Goal: Transaction & Acquisition: Purchase product/service

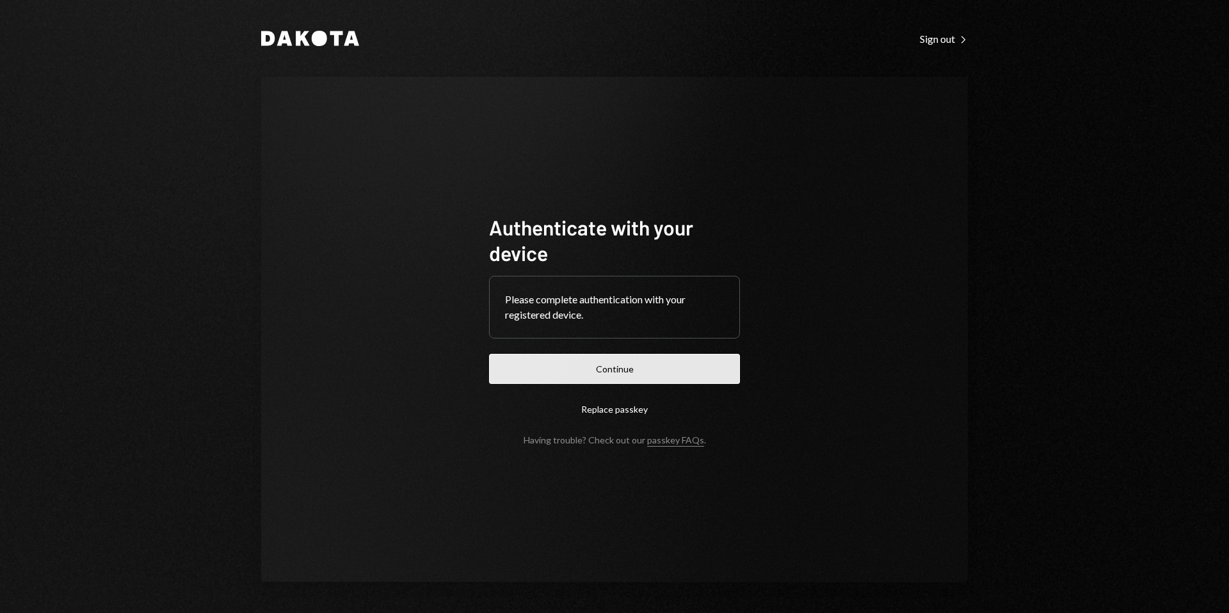
click at [599, 368] on button "Continue" at bounding box center [614, 369] width 251 height 30
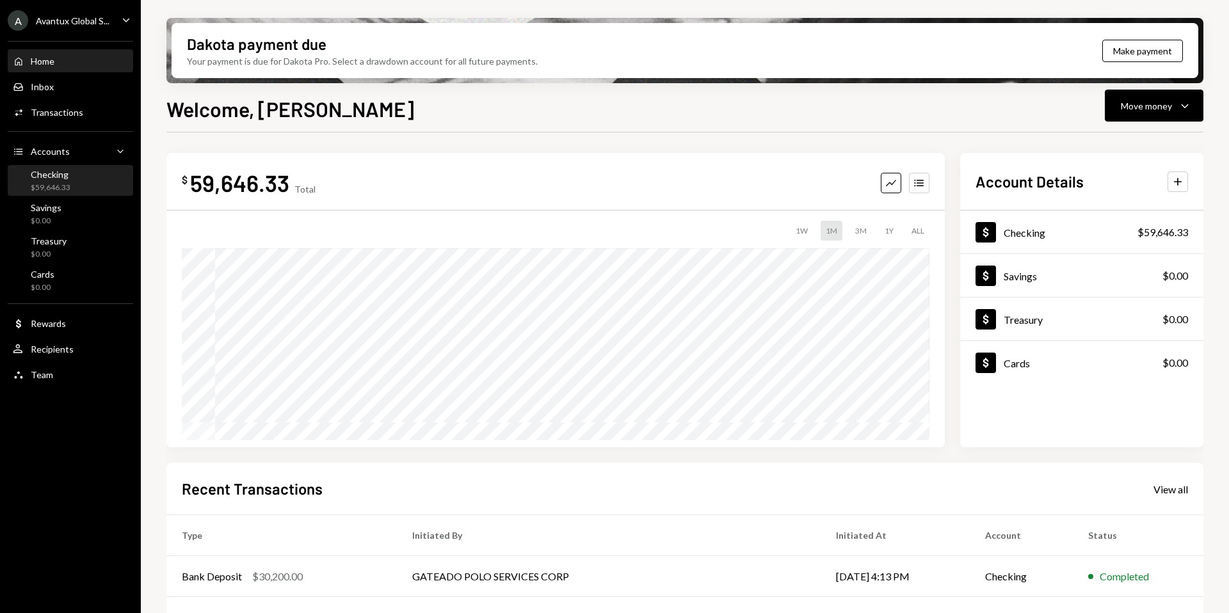
click at [56, 174] on div "Checking" at bounding box center [51, 174] width 40 height 11
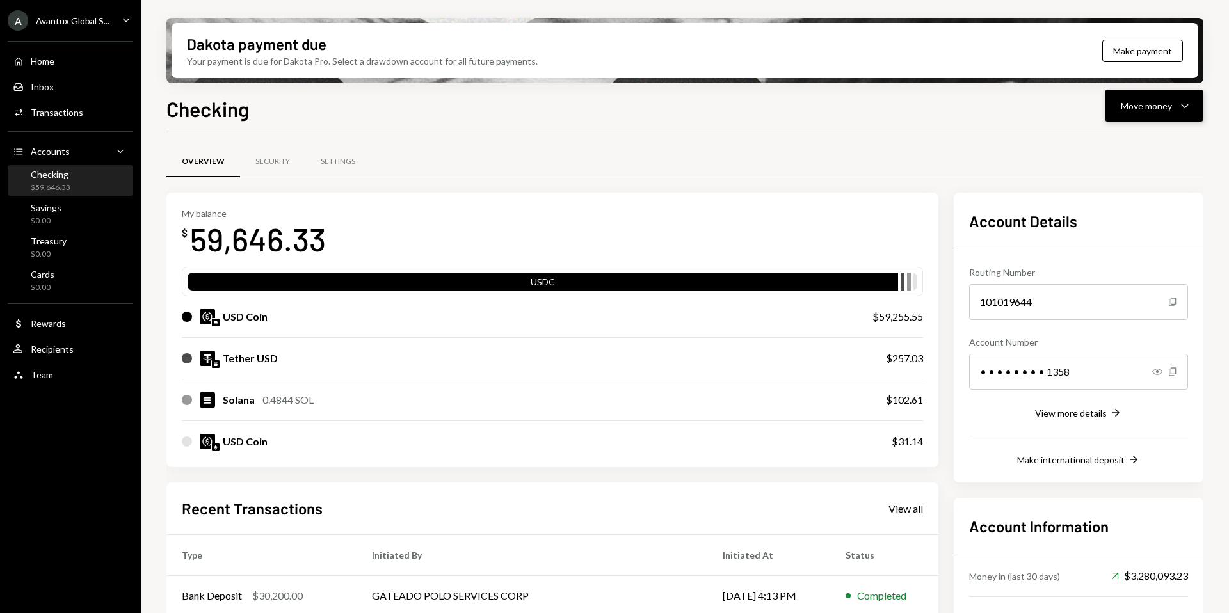
click at [1144, 109] on div "Move money" at bounding box center [1146, 105] width 51 height 13
click at [1097, 136] on div "Withdraw Send" at bounding box center [1135, 144] width 128 height 29
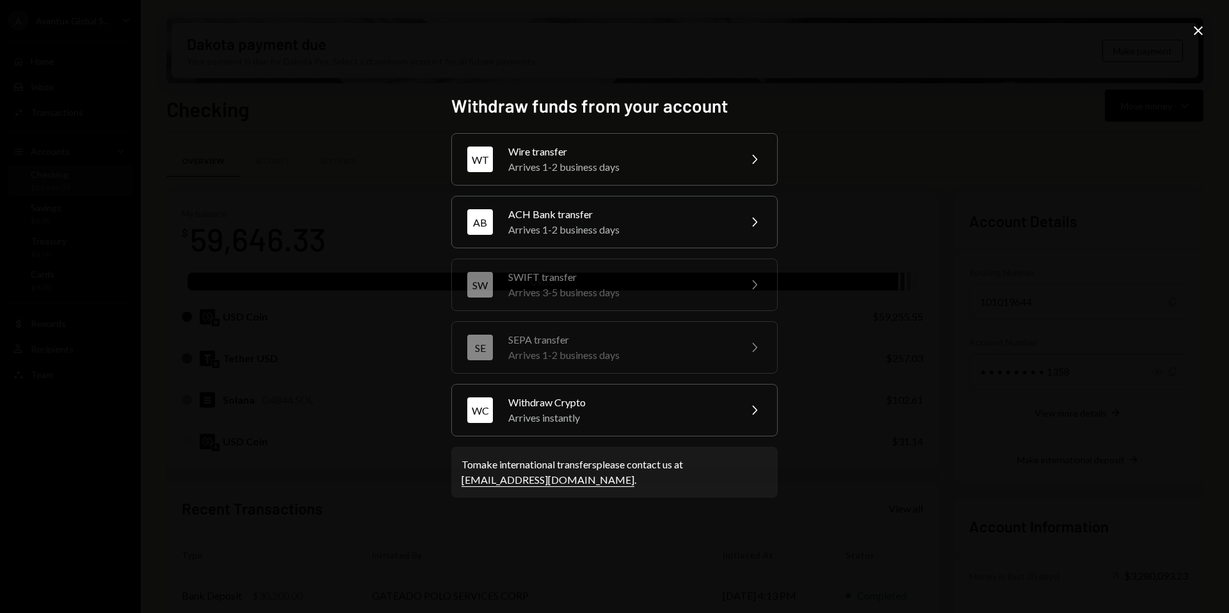
click at [616, 156] on div "Wire transfer" at bounding box center [619, 151] width 223 height 15
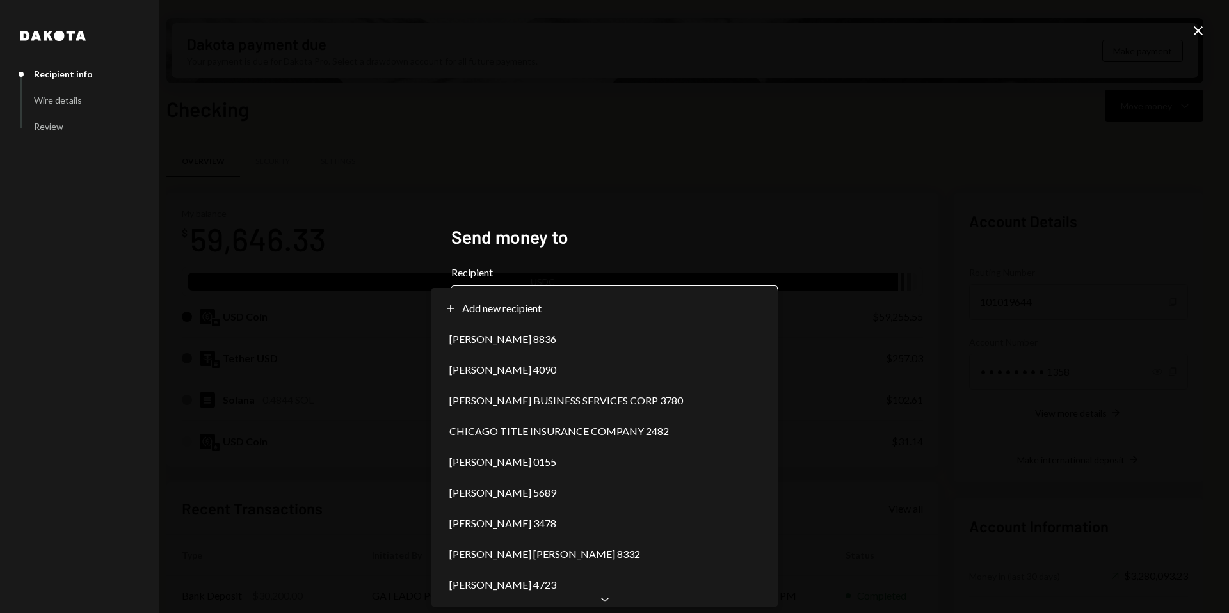
click at [553, 302] on body "A Avantux Global S... Caret Down Home Home Inbox Inbox Activities Transactions …" at bounding box center [614, 306] width 1229 height 613
select select "**********"
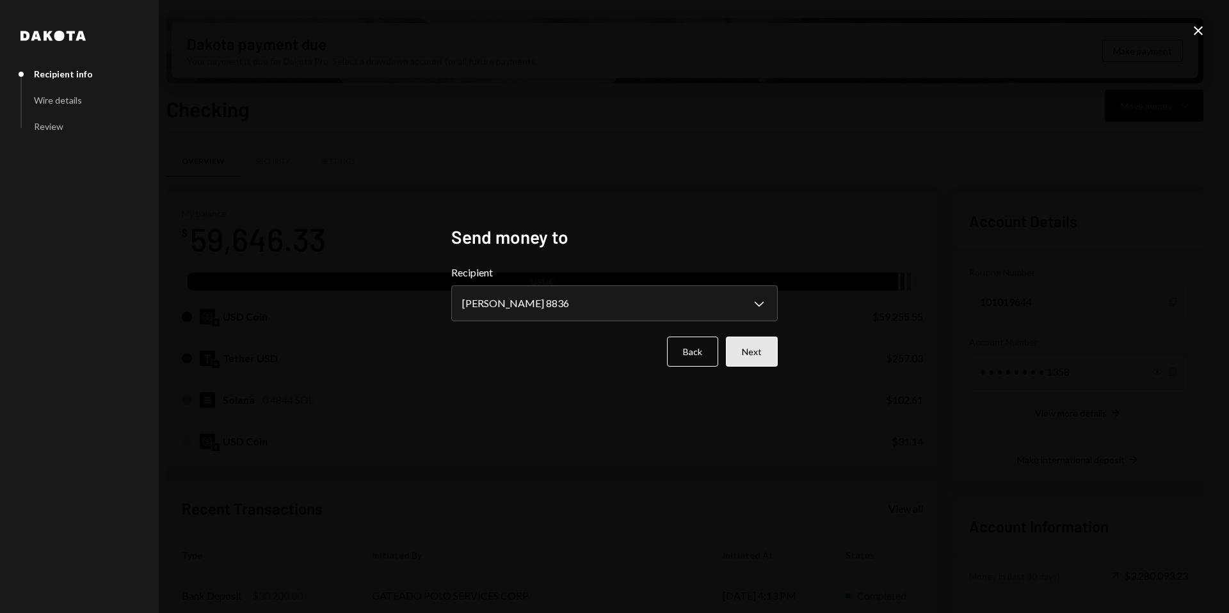
click at [761, 351] on button "Next" at bounding box center [752, 352] width 52 height 30
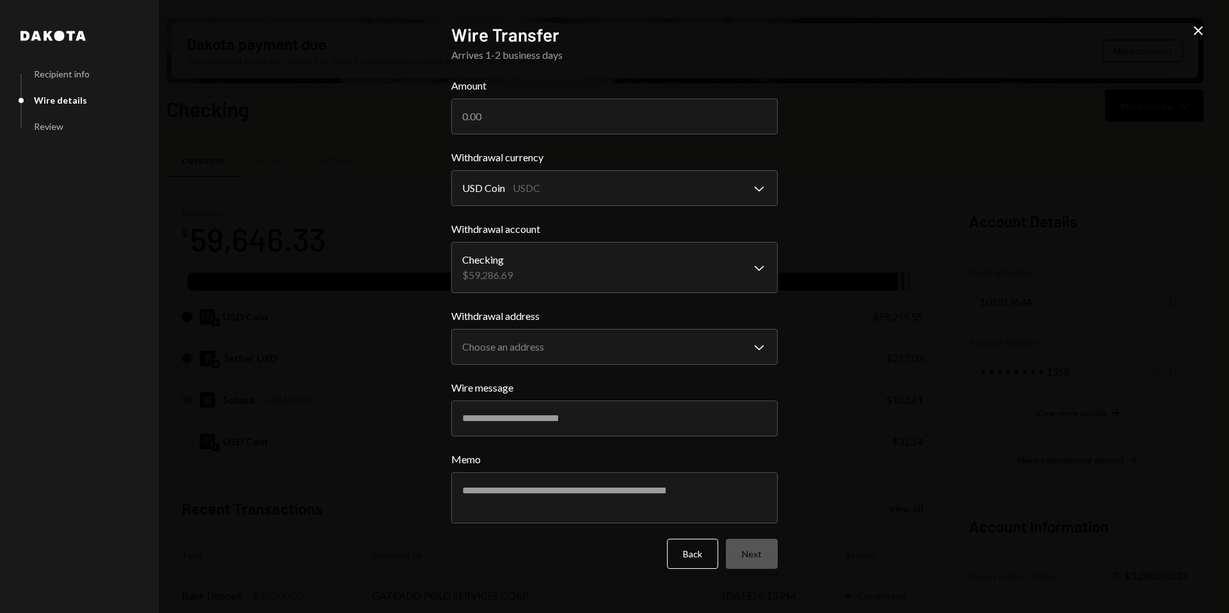
click at [644, 273] on body "A Avantux Global S... Caret Down Home Home Inbox Inbox Activities Transactions …" at bounding box center [614, 306] width 1229 height 613
click at [636, 337] on body "A Avantux Global S... Caret Down Home Home Inbox Inbox Activities Transactions …" at bounding box center [614, 306] width 1229 height 613
click at [736, 184] on body "A Avantux Global S... Caret Down Home Home Inbox Inbox Activities Transactions …" at bounding box center [614, 306] width 1229 height 613
click at [915, 164] on div "**********" at bounding box center [614, 306] width 1229 height 613
click at [1199, 30] on icon at bounding box center [1198, 30] width 9 height 9
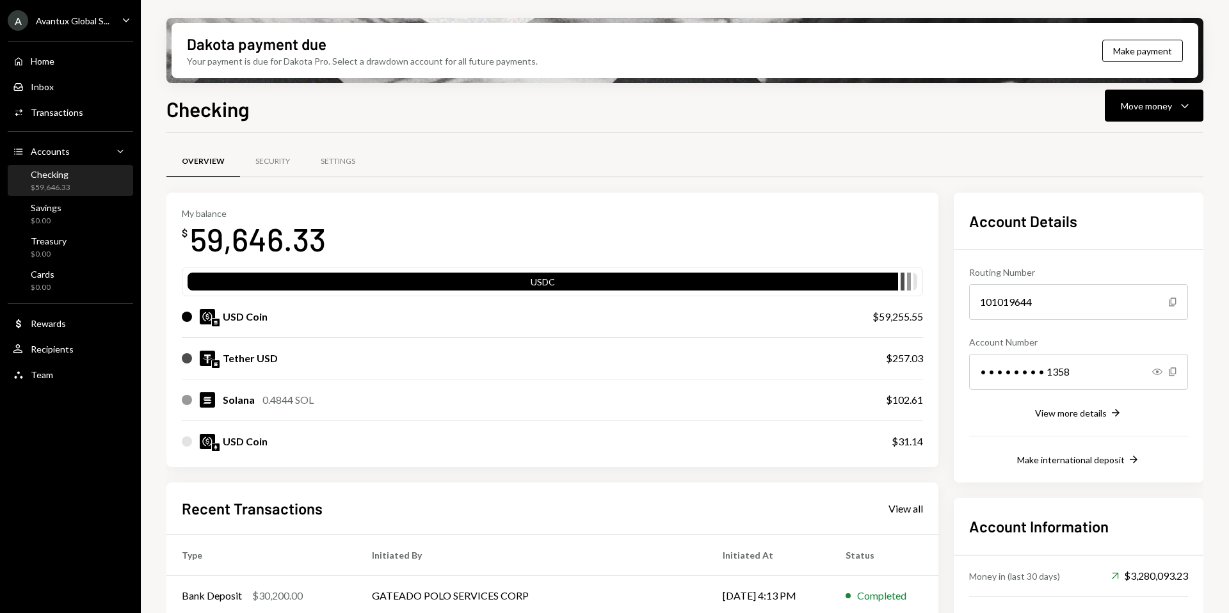
click at [65, 193] on div "Checking $59,646.33" at bounding box center [70, 180] width 115 height 29
drag, startPoint x: 868, startPoint y: 316, endPoint x: 942, endPoint y: 316, distance: 74.9
click at [942, 316] on div "My balance $ 59,646.33 USDC USD Coin $59,255.55 Tether USD $257.03 Solana 0.484…" at bounding box center [684, 487] width 1037 height 588
click at [944, 316] on div "My balance $ 59,646.33 USDC USD Coin $59,255.55 Tether USD $257.03 Solana 0.484…" at bounding box center [684, 487] width 1037 height 588
drag, startPoint x: 871, startPoint y: 314, endPoint x: 932, endPoint y: 315, distance: 60.2
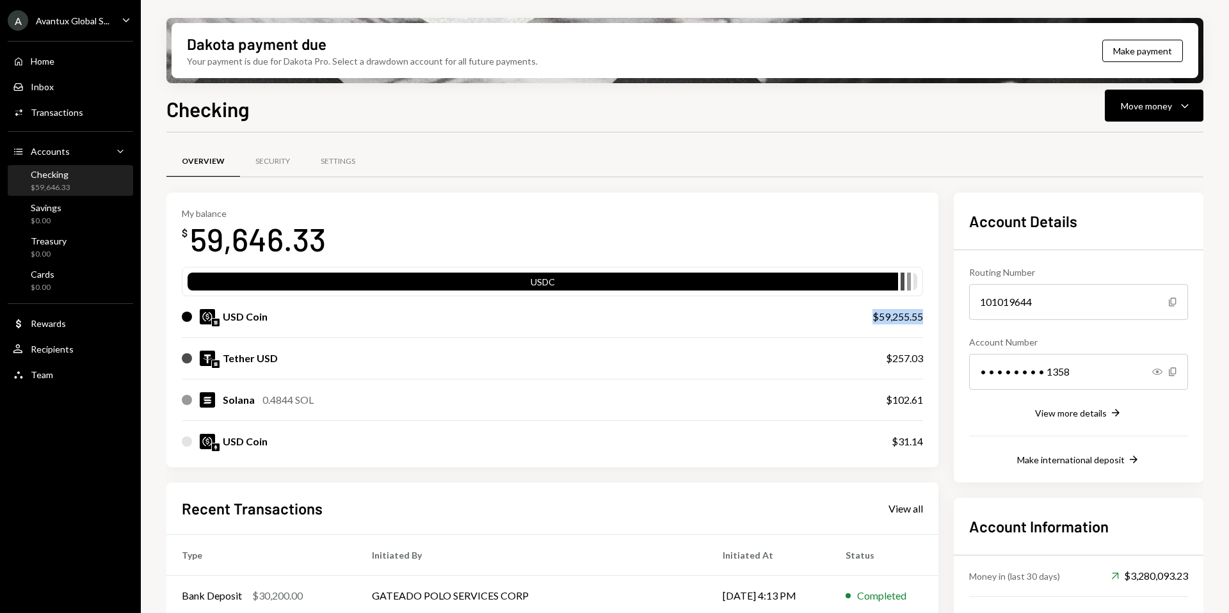
click at [932, 316] on div "My balance $ 59,646.33 USDC USD Coin $59,255.55 Tether USD $257.03 Solana 0.484…" at bounding box center [552, 330] width 772 height 275
click at [932, 315] on div "My balance $ 59,646.33 USDC USD Coin $59,255.55 Tether USD $257.03 Solana 0.484…" at bounding box center [552, 330] width 772 height 275
click at [1157, 115] on button "Move money Caret Down" at bounding box center [1154, 106] width 99 height 32
click at [1124, 142] on div "Send" at bounding box center [1143, 144] width 93 height 13
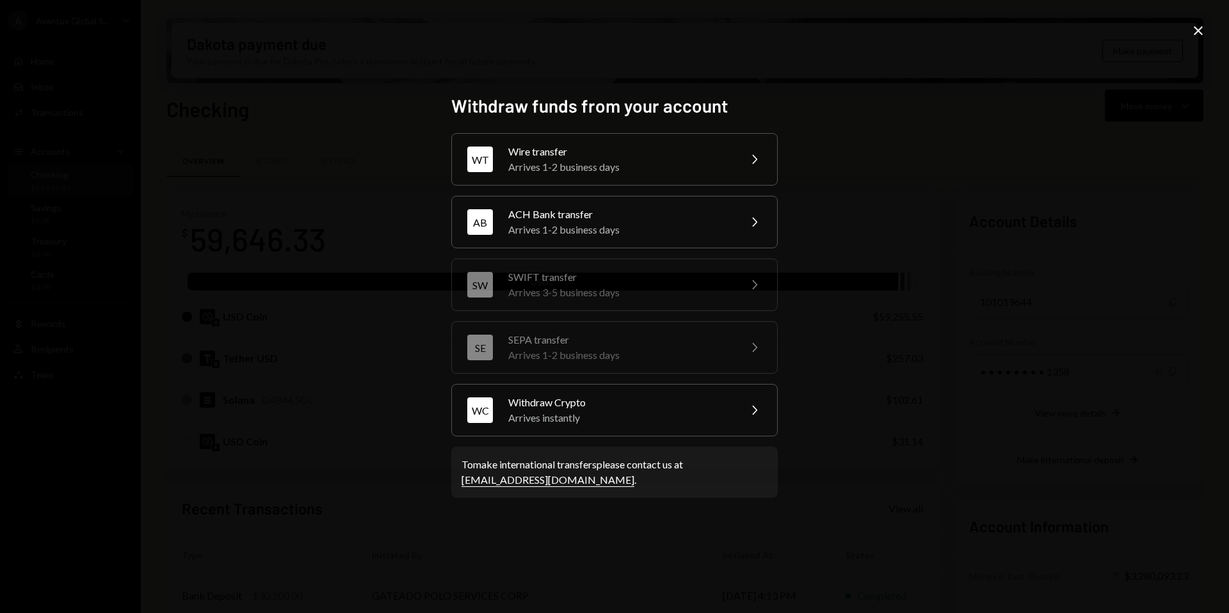
click at [659, 160] on div "Arrives 1-2 business days" at bounding box center [619, 166] width 223 height 15
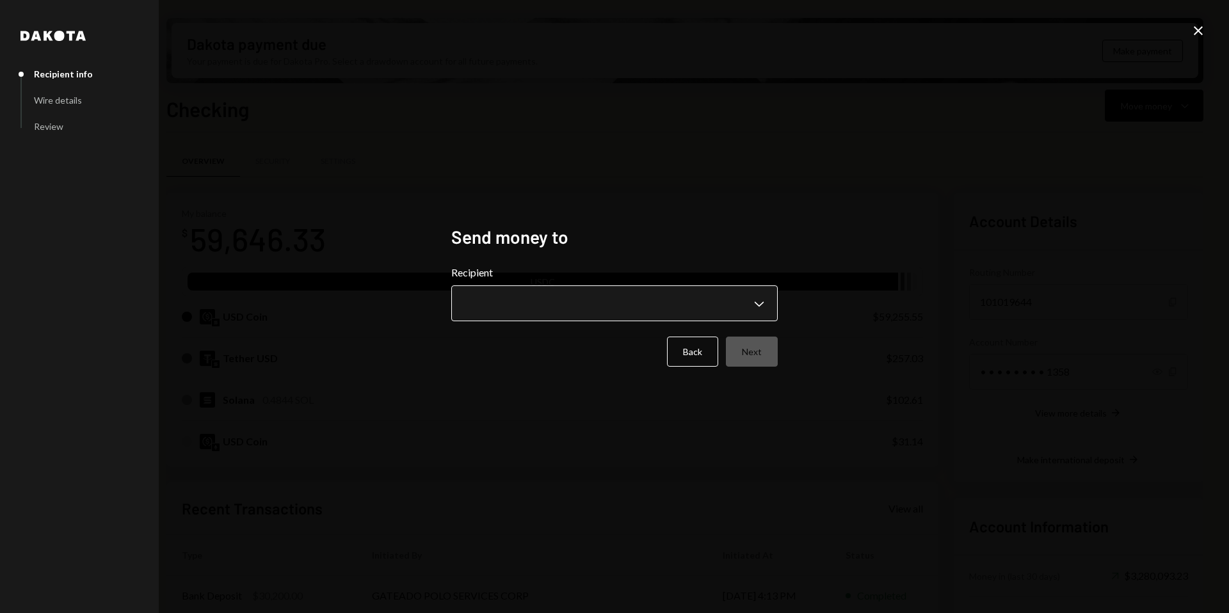
click at [560, 300] on body "A Avantux Global S... Caret Down Home Home Inbox Inbox Activities Transactions …" at bounding box center [614, 306] width 1229 height 613
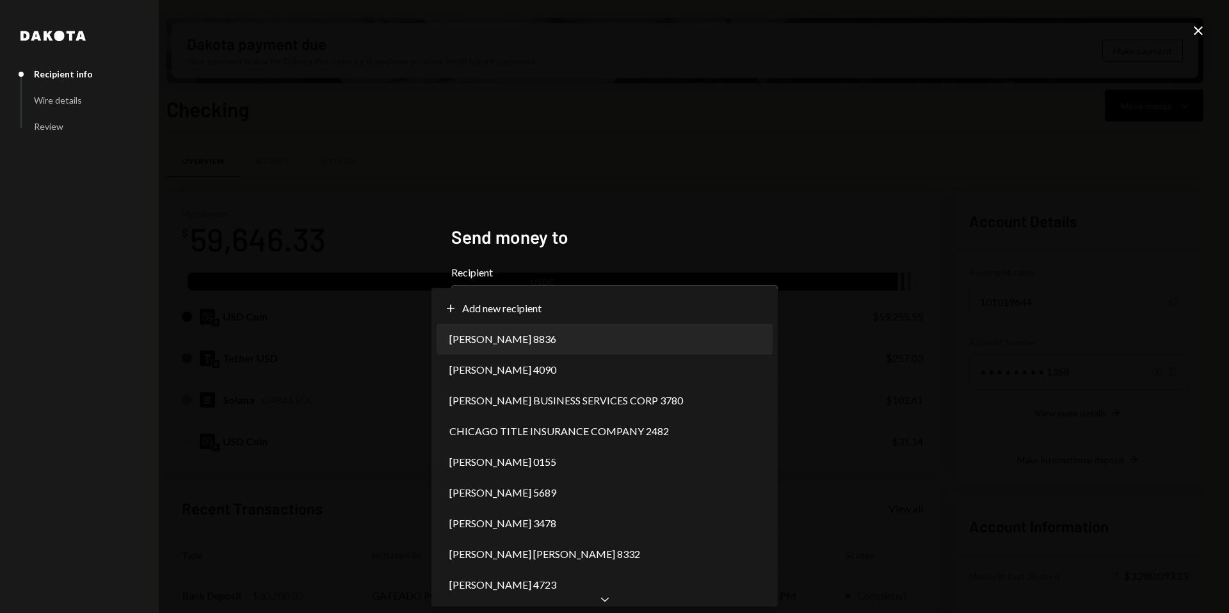
select select "**********"
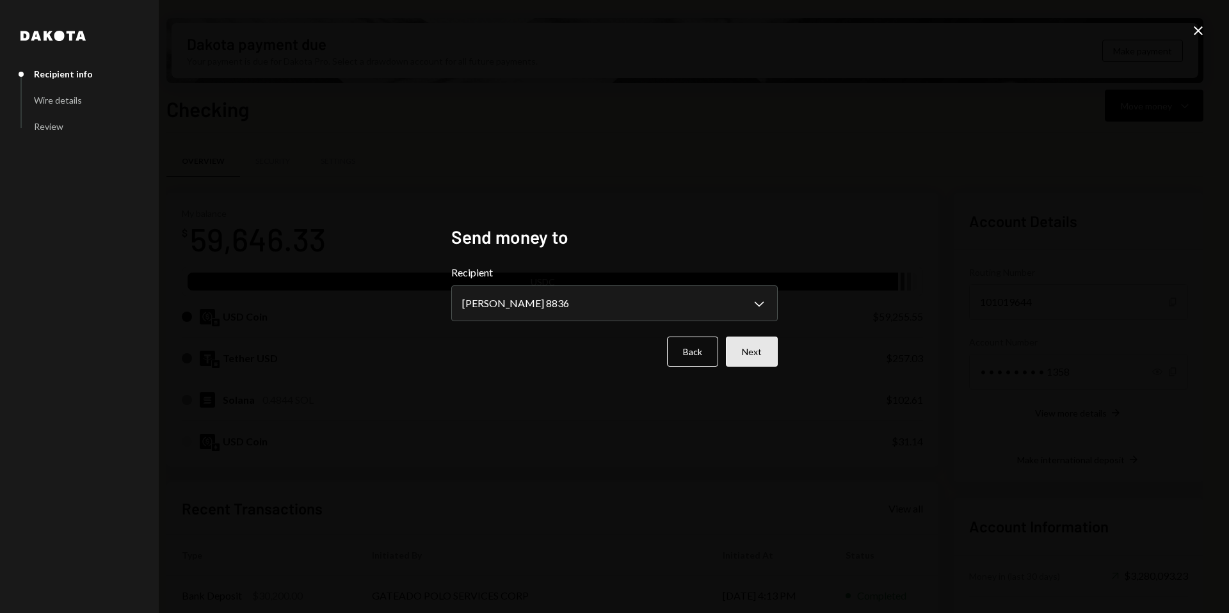
click at [764, 357] on button "Next" at bounding box center [752, 352] width 52 height 30
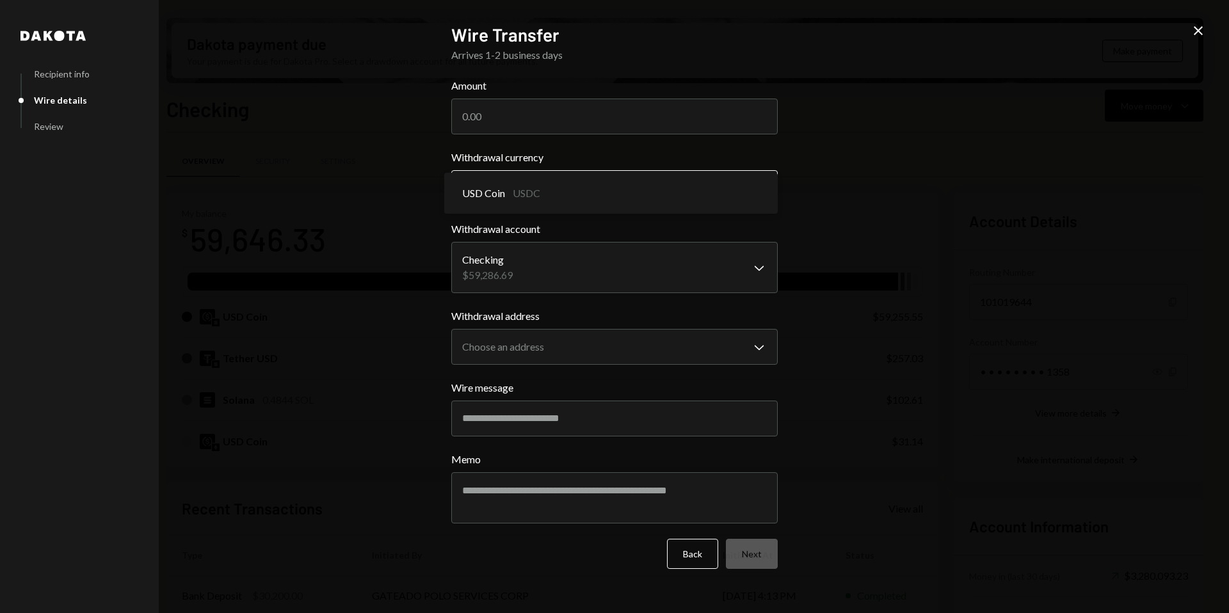
click at [587, 192] on body "A Avantux Global S... Caret Down Home Home Inbox Inbox Activities Transactions …" at bounding box center [614, 306] width 1229 height 613
click at [581, 108] on input "Amount" at bounding box center [614, 117] width 327 height 36
click at [580, 108] on input "Amount" at bounding box center [614, 117] width 327 height 36
type input "1"
type input "10000"
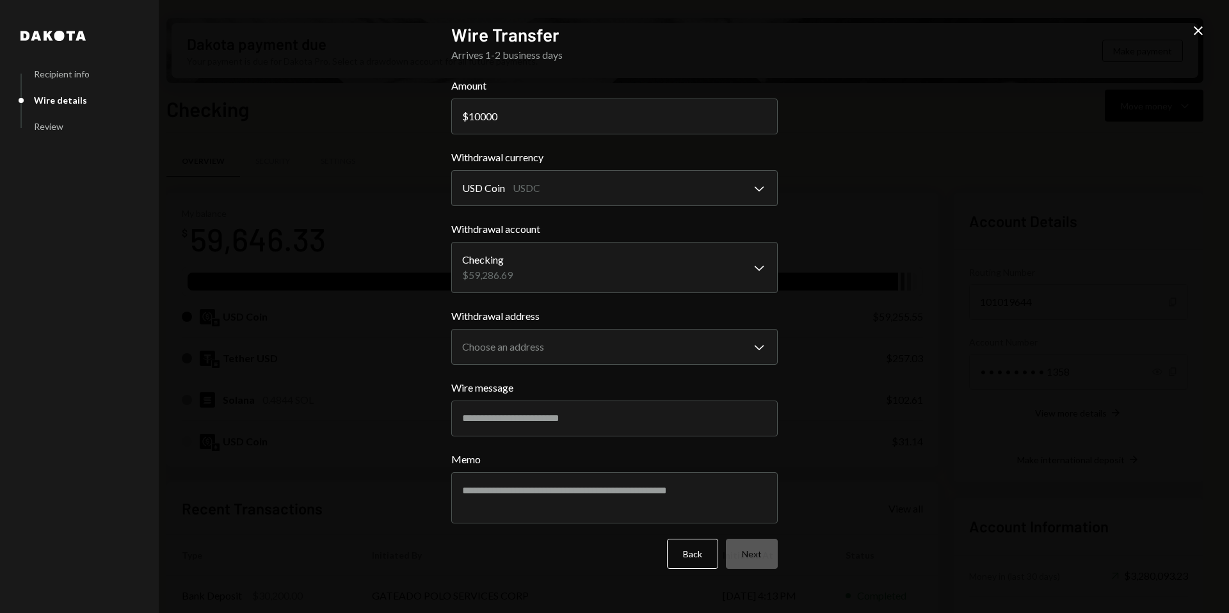
click at [899, 186] on div "**********" at bounding box center [614, 306] width 1229 height 613
click at [740, 174] on body "A Avantux Global S... Caret Down Home Home Inbox Inbox Activities Transactions …" at bounding box center [614, 306] width 1229 height 613
click at [739, 174] on div "USD Coin USDC" at bounding box center [611, 193] width 334 height 41
click at [701, 262] on body "A Avantux Global S... Caret Down Home Home Inbox Inbox Activities Transactions …" at bounding box center [614, 306] width 1229 height 613
click at [699, 338] on body "A Avantux Global S... Caret Down Home Home Inbox Inbox Activities Transactions …" at bounding box center [614, 306] width 1229 height 613
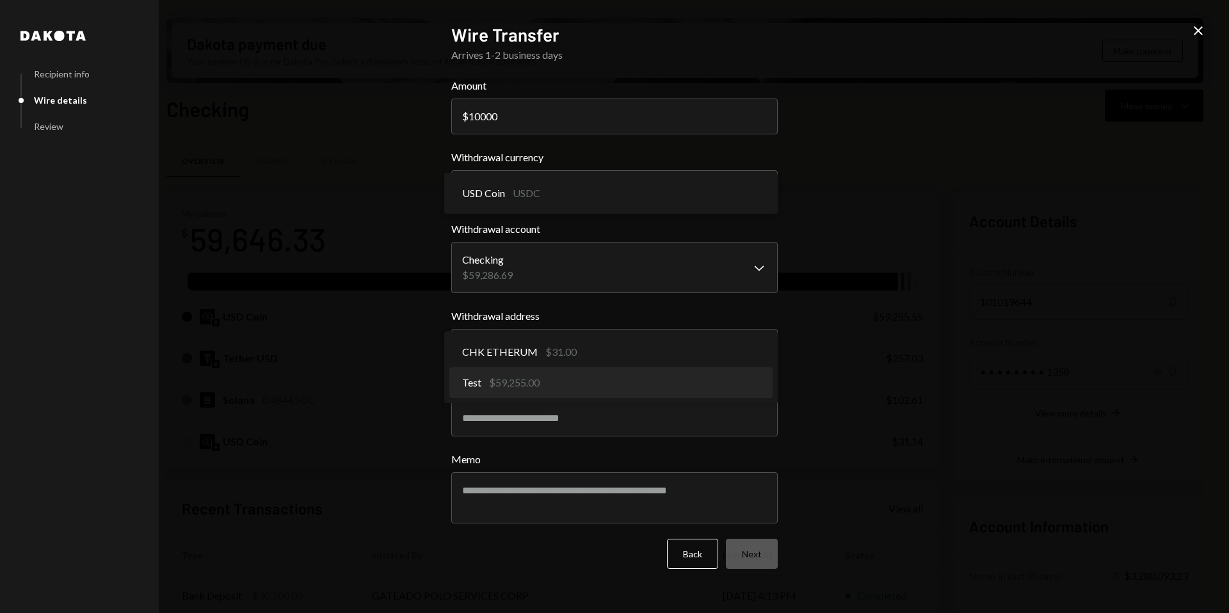
select select "**********"
click at [720, 336] on body "A Avantux Global S... Caret Down Home Home Inbox Inbox Activities Transactions …" at bounding box center [614, 306] width 1229 height 613
click at [1031, 291] on div "**********" at bounding box center [614, 306] width 1229 height 613
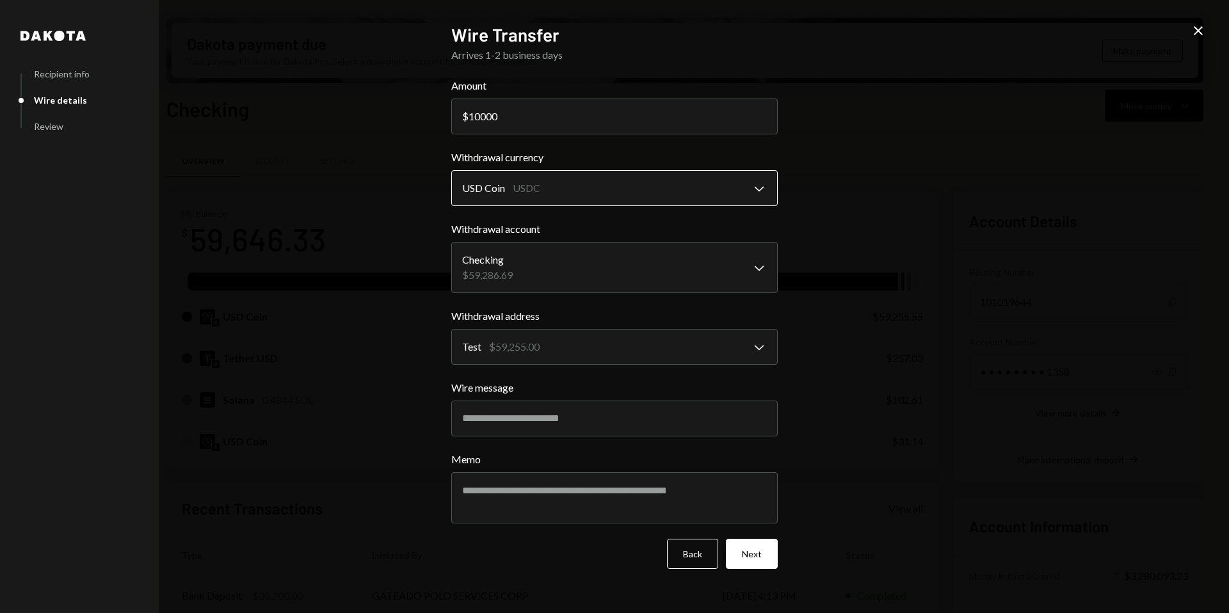
click at [557, 189] on body "A Avantux Global S... Caret Down Home Home Inbox Inbox Activities Transactions …" at bounding box center [614, 306] width 1229 height 613
click at [998, 156] on div "**********" at bounding box center [614, 306] width 1229 height 613
click at [1202, 30] on icon "Close" at bounding box center [1198, 30] width 15 height 15
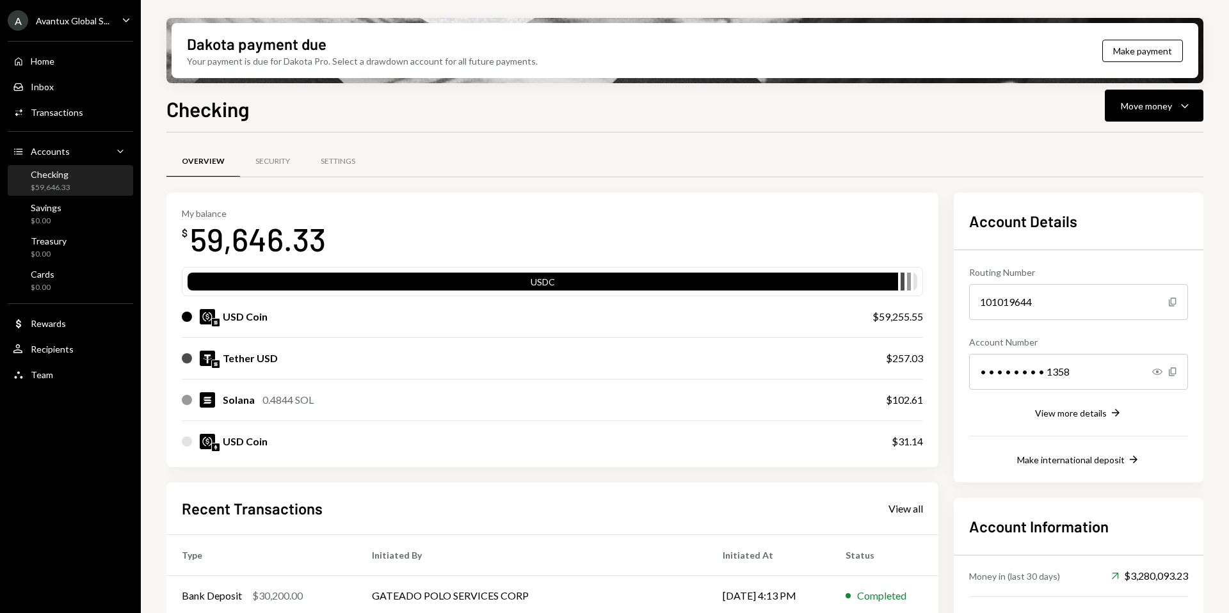
click at [247, 324] on div "USD Coin $59,255.55" at bounding box center [552, 316] width 741 height 41
click at [1163, 108] on div "Move money" at bounding box center [1146, 105] width 51 height 13
click at [1133, 238] on div "Swap stablecoins" at bounding box center [1143, 241] width 93 height 13
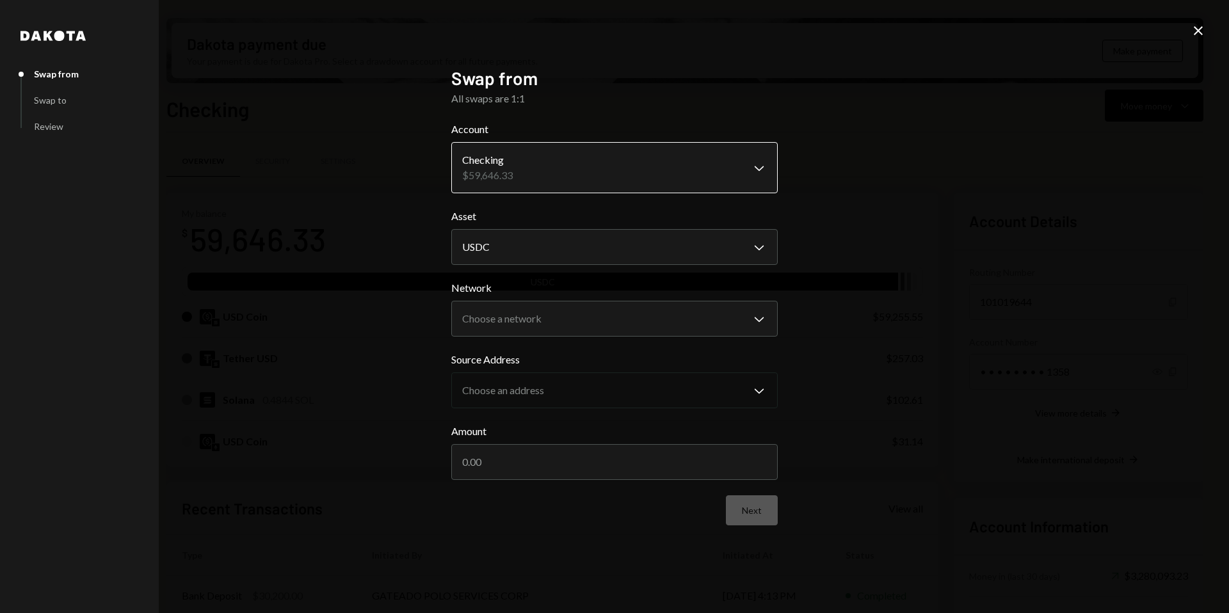
click at [647, 166] on body "A Avantux Global S... Caret Down Home Home Inbox Inbox Activities Transactions …" at bounding box center [614, 306] width 1229 height 613
click at [724, 239] on body "A Avantux Global S... Caret Down Home Home Inbox Inbox Activities Transactions …" at bounding box center [614, 306] width 1229 height 613
click at [925, 267] on div "**********" at bounding box center [614, 306] width 1229 height 613
click at [743, 325] on body "A Avantux Global S... Caret Down Home Home Inbox Inbox Activities Transactions …" at bounding box center [614, 306] width 1229 height 613
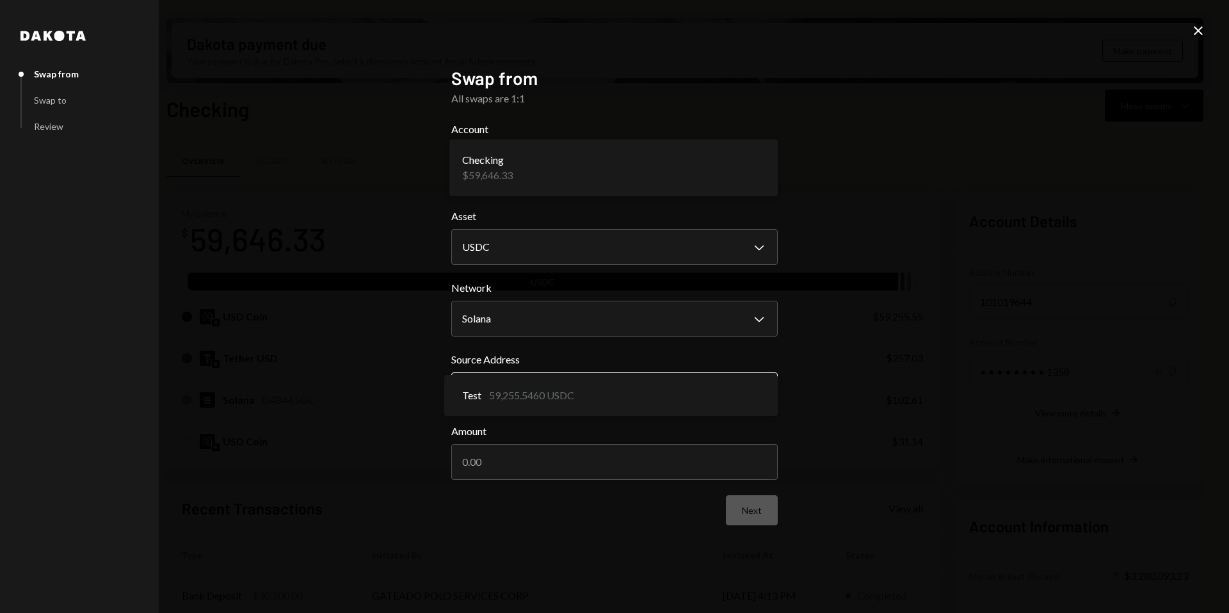
click at [703, 397] on body "A Avantux Global S... Caret Down Home Home Inbox Inbox Activities Transactions …" at bounding box center [614, 306] width 1229 height 613
click at [704, 397] on body "A Avantux Global S... Caret Down Home Home Inbox Inbox Activities Transactions …" at bounding box center [614, 306] width 1229 height 613
click at [585, 459] on input "Amount" at bounding box center [614, 462] width 327 height 36
click at [652, 317] on body "A Avantux Global S... Caret Down Home Home Inbox Inbox Activities Transactions …" at bounding box center [614, 306] width 1229 height 613
click at [718, 384] on body "A Avantux Global S... Caret Down Home Home Inbox Inbox Activities Transactions …" at bounding box center [614, 306] width 1229 height 613
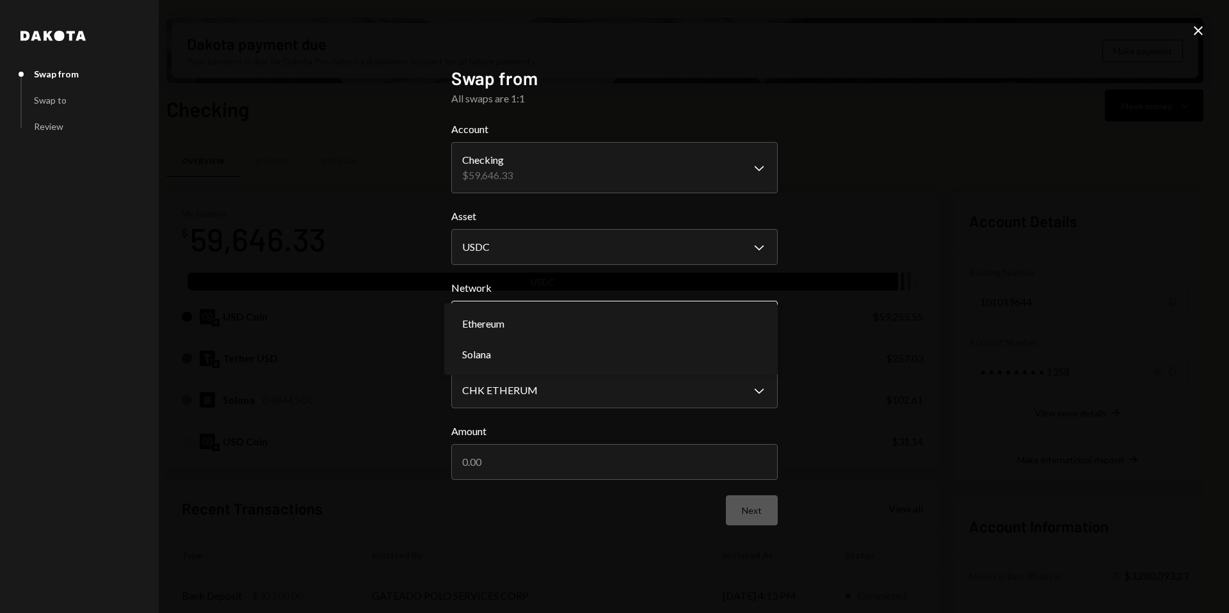
click at [729, 311] on body "A Avantux Global S... Caret Down Home Home Inbox Inbox Activities Transactions …" at bounding box center [614, 306] width 1229 height 613
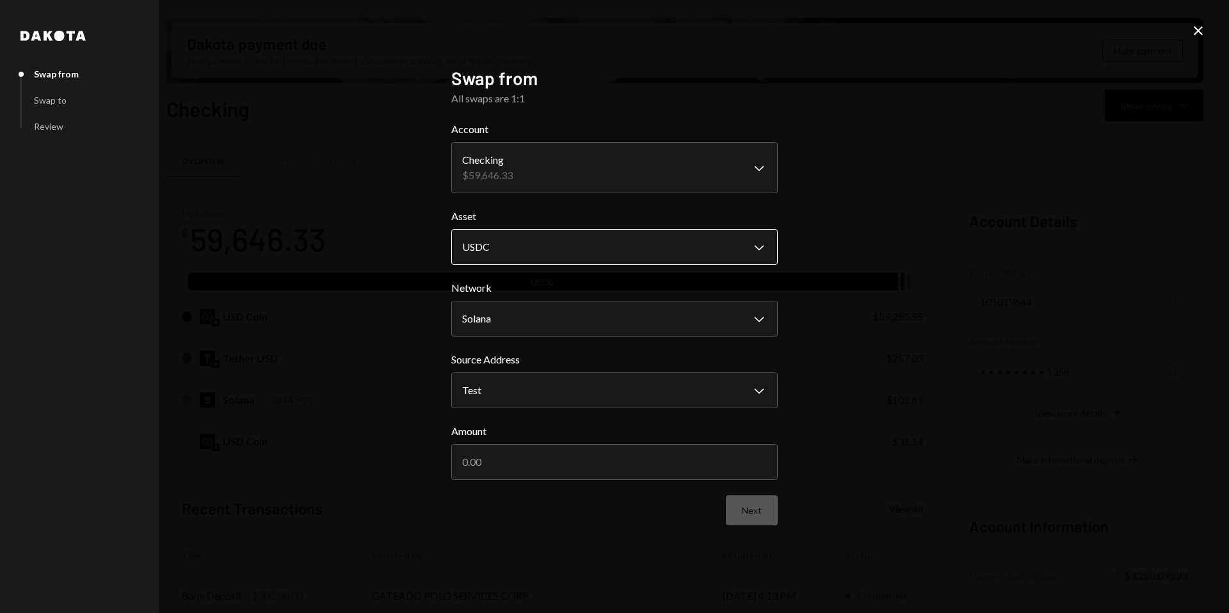
click at [738, 246] on body "A Avantux Global S... Caret Down Home Home Inbox Inbox Activities Transactions …" at bounding box center [614, 306] width 1229 height 613
click at [729, 252] on body "A Avantux Global S... Caret Down Home Home Inbox Inbox Activities Transactions …" at bounding box center [614, 306] width 1229 height 613
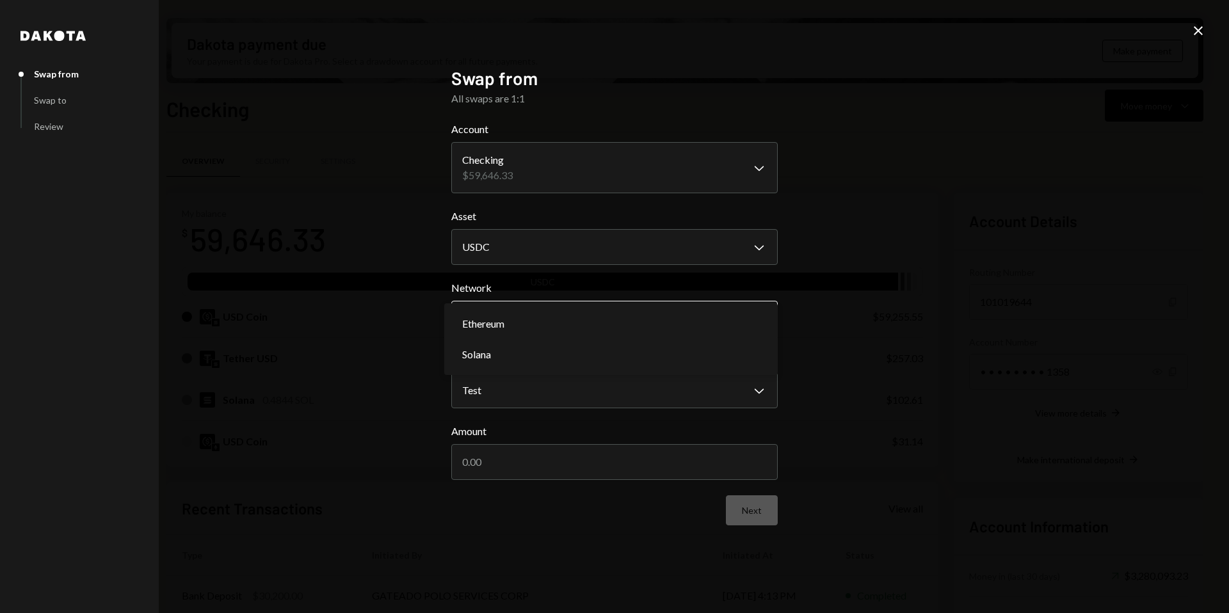
click at [722, 305] on body "A Avantux Global S... Caret Down Home Home Inbox Inbox Activities Transactions …" at bounding box center [614, 306] width 1229 height 613
click at [983, 332] on div "**********" at bounding box center [614, 306] width 1229 height 613
click at [765, 311] on body "A Avantux Global S... Caret Down Home Home Inbox Inbox Activities Transactions …" at bounding box center [614, 306] width 1229 height 613
click at [675, 389] on body "A Avantux Global S... Caret Down Home Home Inbox Inbox Activities Transactions …" at bounding box center [614, 306] width 1229 height 613
click at [876, 317] on div "**********" at bounding box center [614, 306] width 1229 height 613
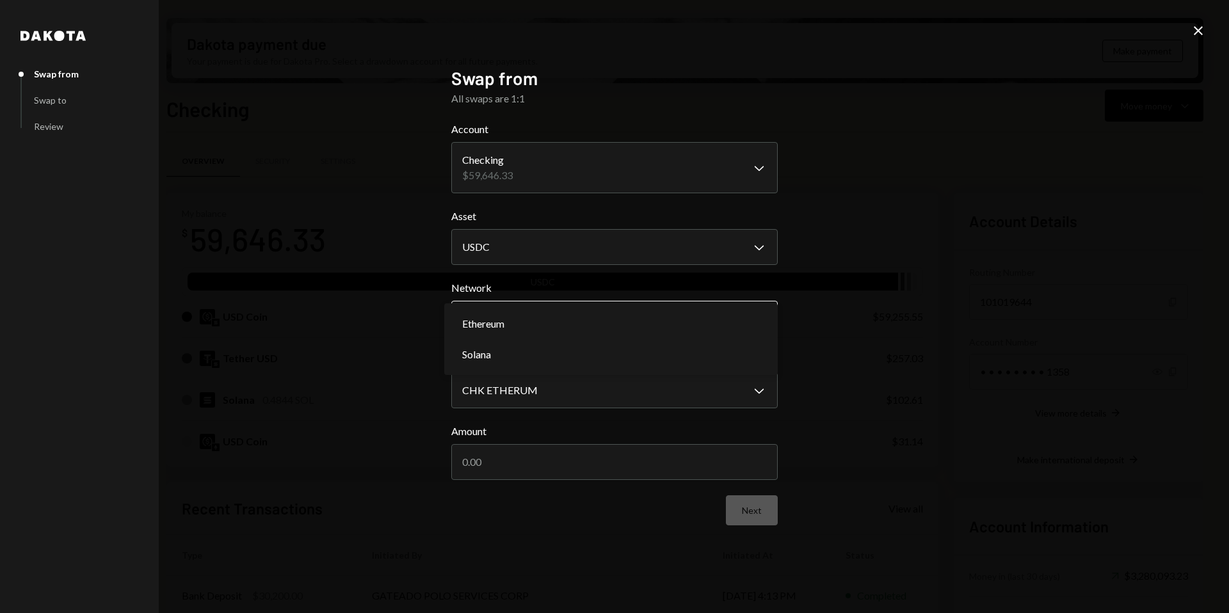
click at [729, 307] on body "A Avantux Global S... Caret Down Home Home Inbox Inbox Activities Transactions …" at bounding box center [614, 306] width 1229 height 613
select select "**********"
click at [718, 395] on body "A Avantux Global S... Caret Down Home Home Inbox Inbox Activities Transactions …" at bounding box center [614, 306] width 1229 height 613
click at [588, 392] on body "A Avantux Global S... Caret Down Home Home Inbox Inbox Activities Transactions …" at bounding box center [614, 306] width 1229 height 613
click at [540, 439] on div "Amount" at bounding box center [614, 452] width 327 height 56
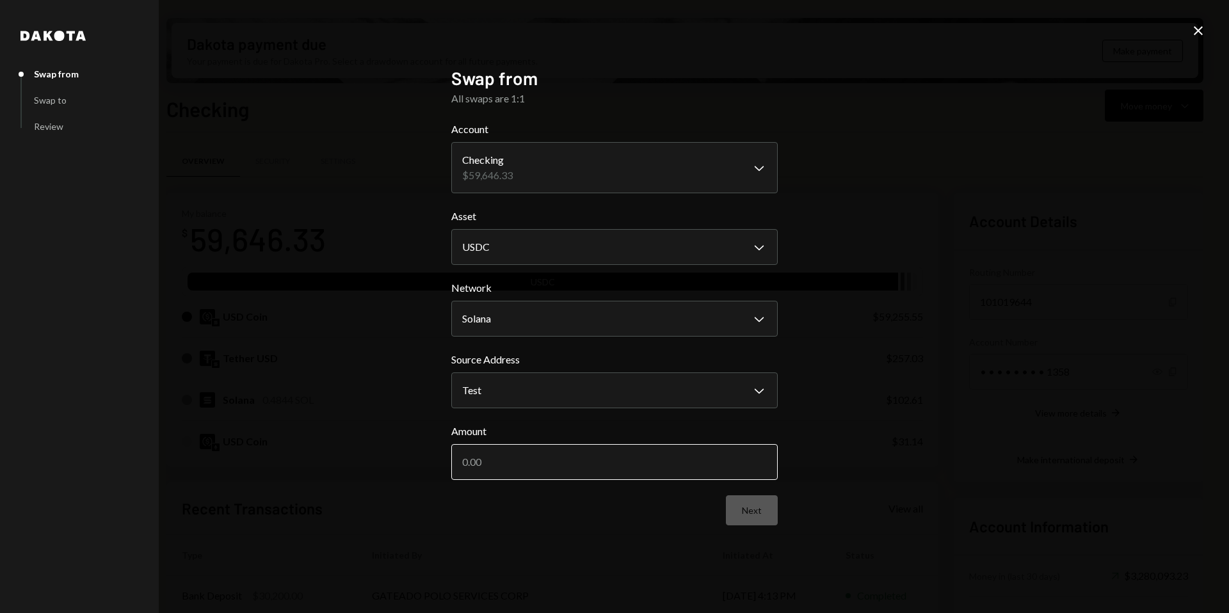
click at [539, 453] on input "Amount" at bounding box center [614, 462] width 327 height 36
click at [841, 455] on div "**********" at bounding box center [614, 306] width 1229 height 613
click at [561, 470] on input "Amount" at bounding box center [614, 462] width 327 height 36
click at [722, 198] on form "**********" at bounding box center [614, 324] width 327 height 404
click at [701, 161] on body "A Avantux Global S... Caret Down Home Home Inbox Inbox Activities Transactions …" at bounding box center [614, 306] width 1229 height 613
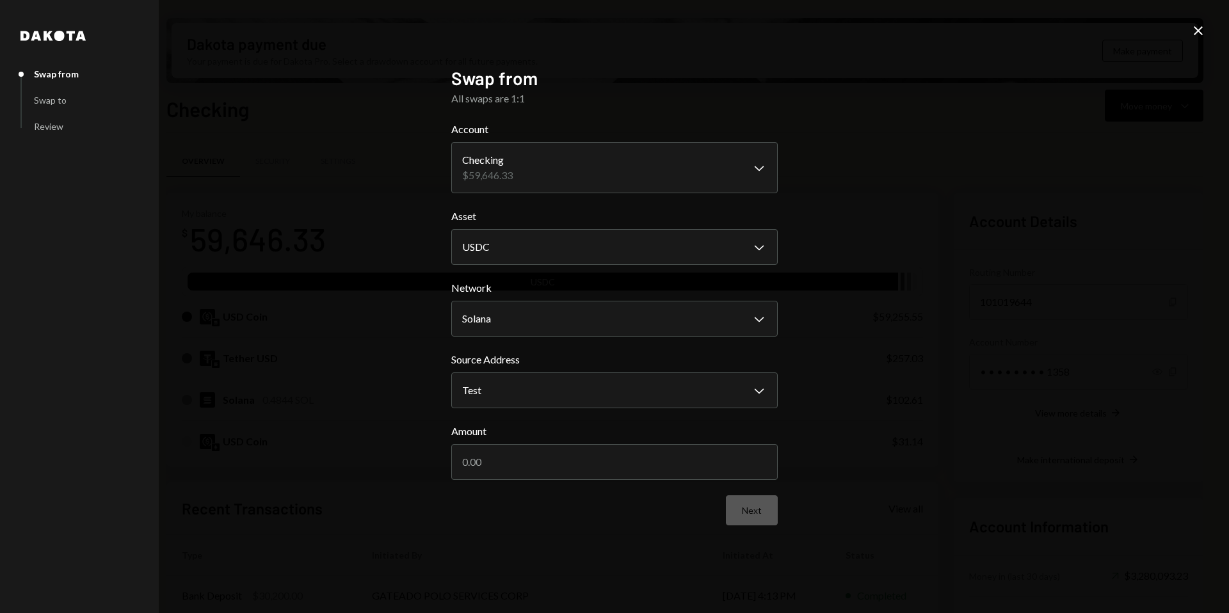
click at [930, 252] on div "**********" at bounding box center [614, 306] width 1229 height 613
click at [1204, 29] on icon "Close" at bounding box center [1198, 30] width 15 height 15
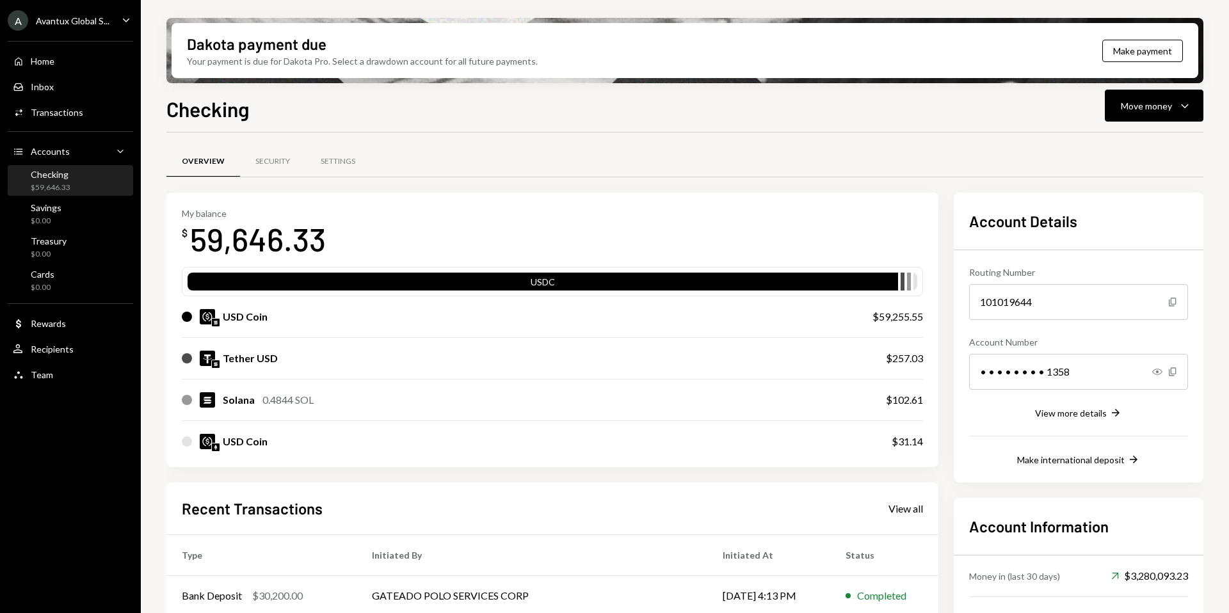
click at [444, 369] on div "Tether USD $257.03" at bounding box center [552, 358] width 741 height 41
click at [238, 352] on div "Tether USD" at bounding box center [250, 358] width 55 height 15
click at [1187, 113] on icon "Caret Down" at bounding box center [1184, 105] width 15 height 15
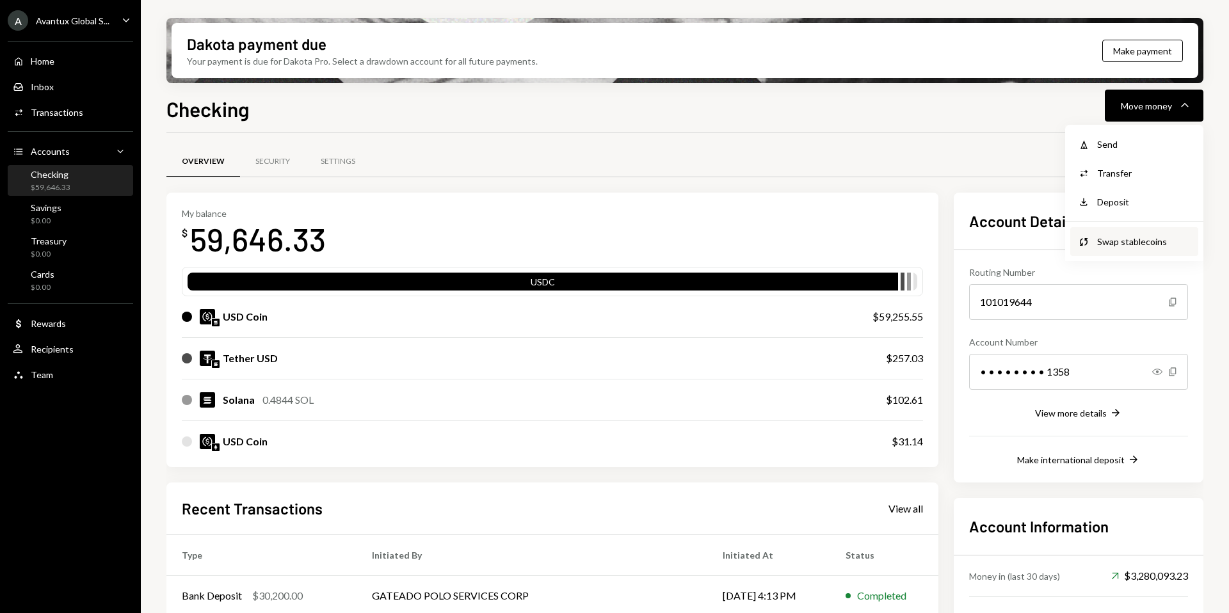
click at [1108, 240] on div "Swap stablecoins" at bounding box center [1143, 241] width 93 height 13
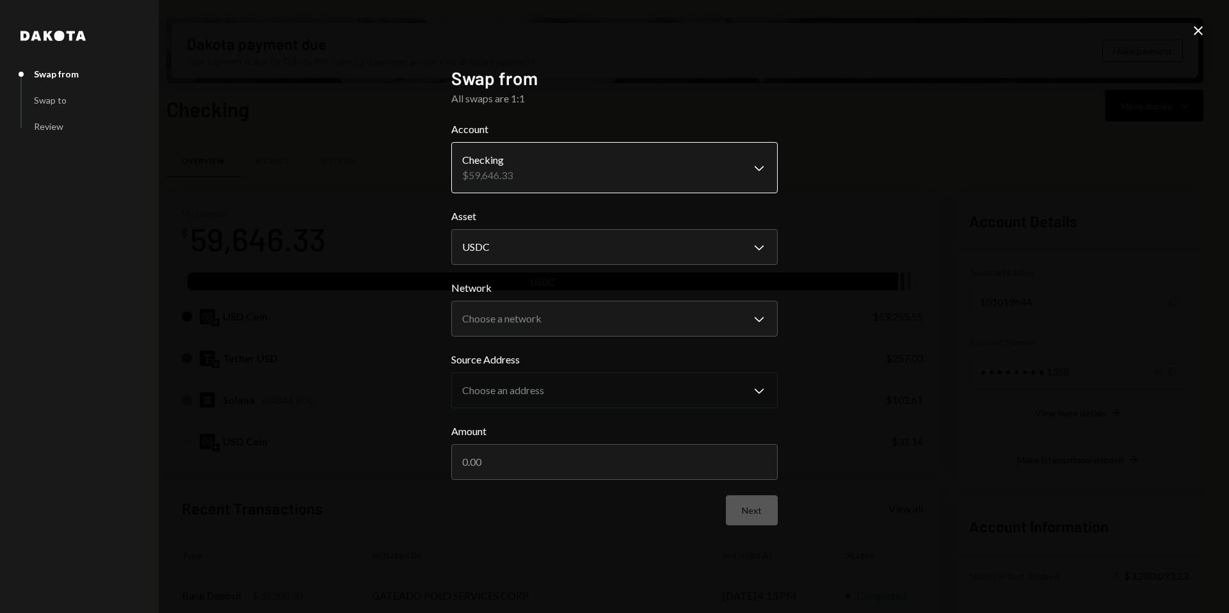
click at [694, 149] on body "A Avantux Global S... Caret Down Home Home Inbox Inbox Activities Transactions …" at bounding box center [614, 306] width 1229 height 613
click at [700, 246] on body "A Avantux Global S... Caret Down Home Home Inbox Inbox Activities Transactions …" at bounding box center [614, 306] width 1229 height 613
click at [884, 344] on div "**********" at bounding box center [614, 306] width 1229 height 613
click at [1198, 28] on icon "Close" at bounding box center [1198, 30] width 15 height 15
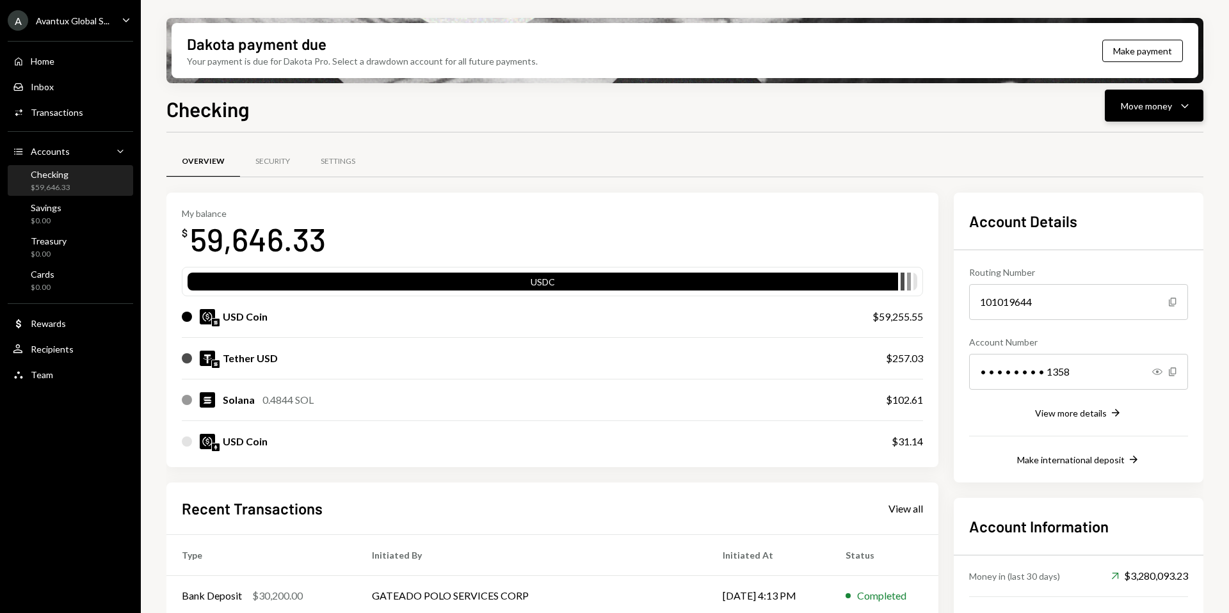
click at [1163, 100] on div "Move money" at bounding box center [1146, 105] width 51 height 13
click at [1123, 176] on div "Transfer" at bounding box center [1143, 172] width 93 height 13
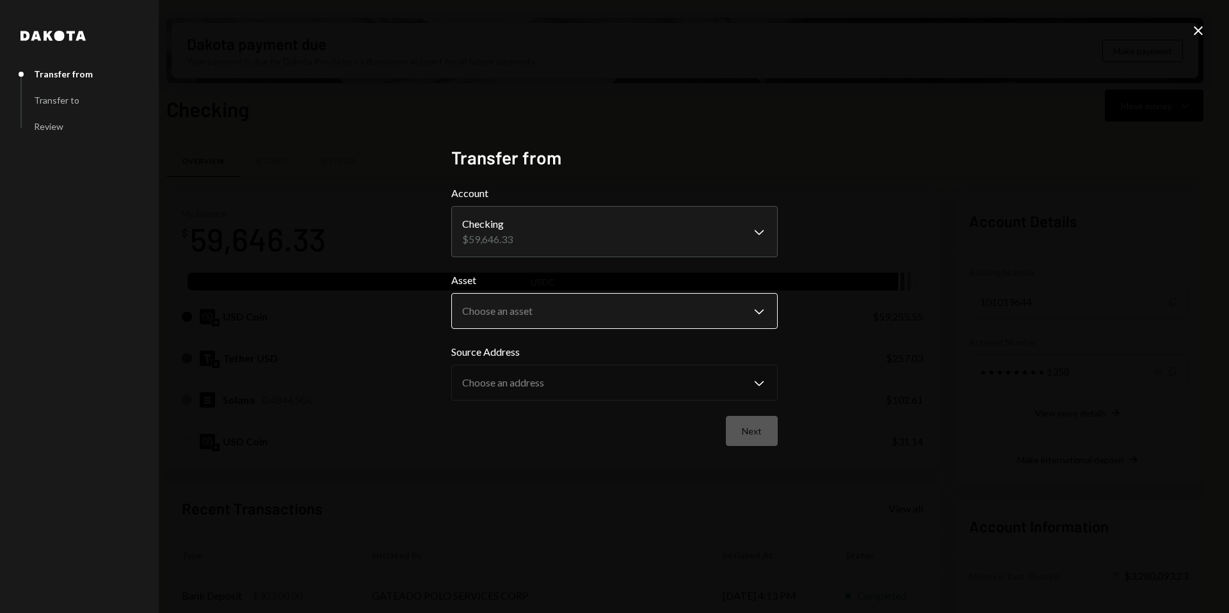
click at [570, 305] on body "A Avantux Global S... Caret Down Home Home Inbox Inbox Activities Transactions …" at bounding box center [614, 306] width 1229 height 613
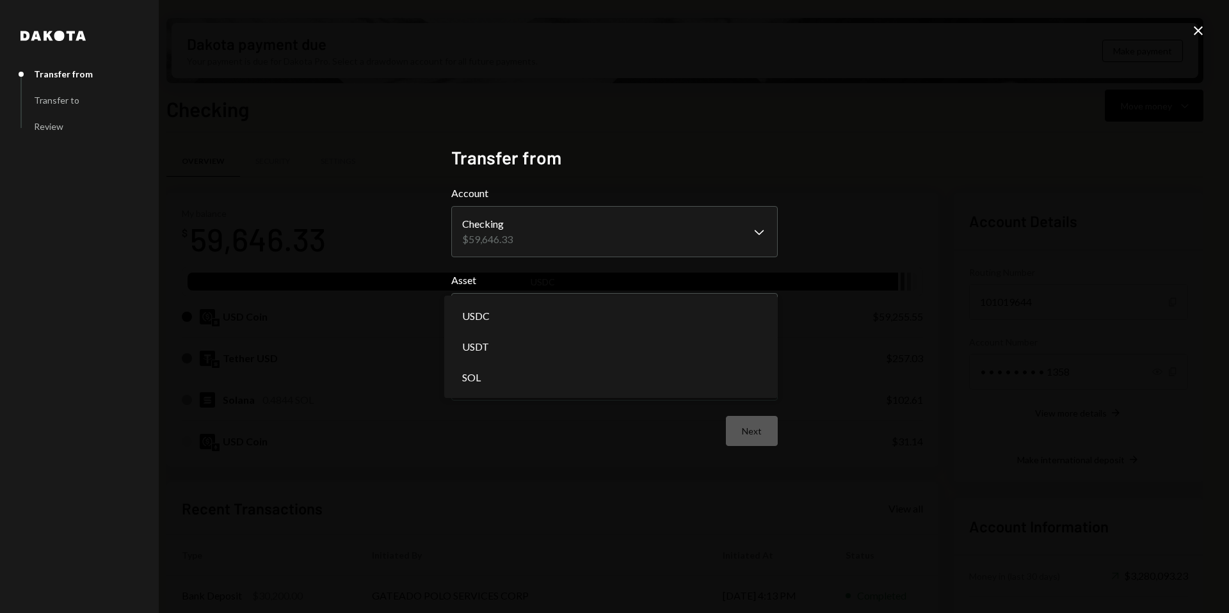
click at [681, 268] on form "**********" at bounding box center [614, 316] width 327 height 261
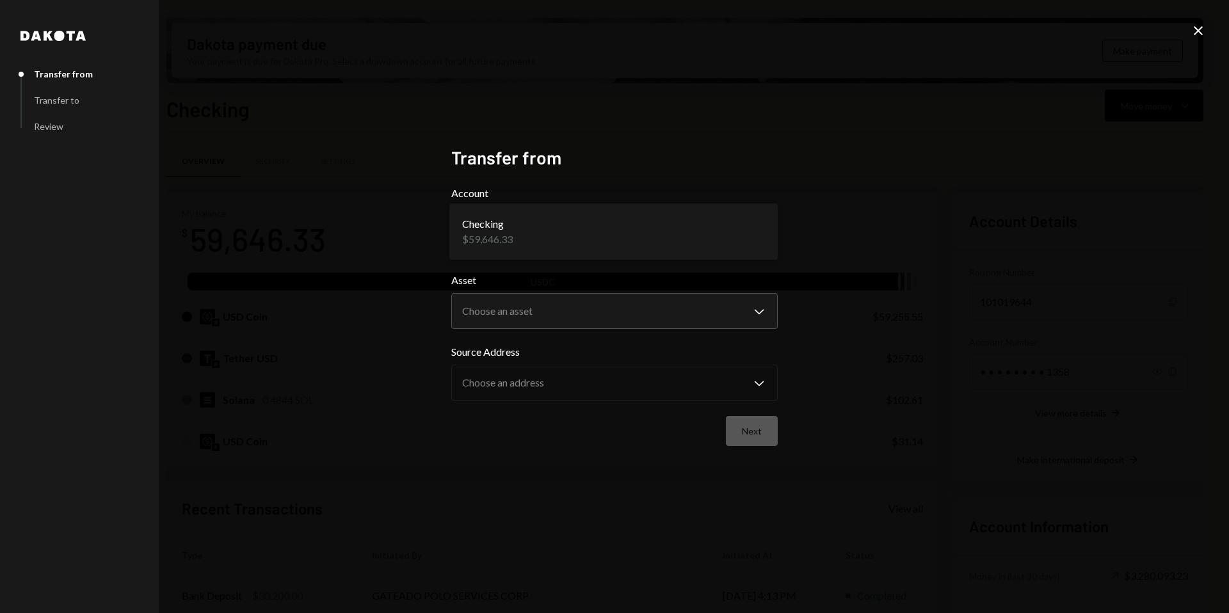
click at [670, 244] on body "A Avantux Global S... Caret Down Home Home Inbox Inbox Activities Transactions …" at bounding box center [614, 306] width 1229 height 613
click at [716, 229] on body "A Avantux Global S... Caret Down Home Home Inbox Inbox Activities Transactions …" at bounding box center [614, 306] width 1229 height 613
click at [836, 202] on div "**********" at bounding box center [614, 306] width 1229 height 613
click at [884, 235] on div "**********" at bounding box center [614, 306] width 1229 height 613
click at [610, 301] on body "A Avantux Global S... Caret Down Home Home Inbox Inbox Activities Transactions …" at bounding box center [614, 306] width 1229 height 613
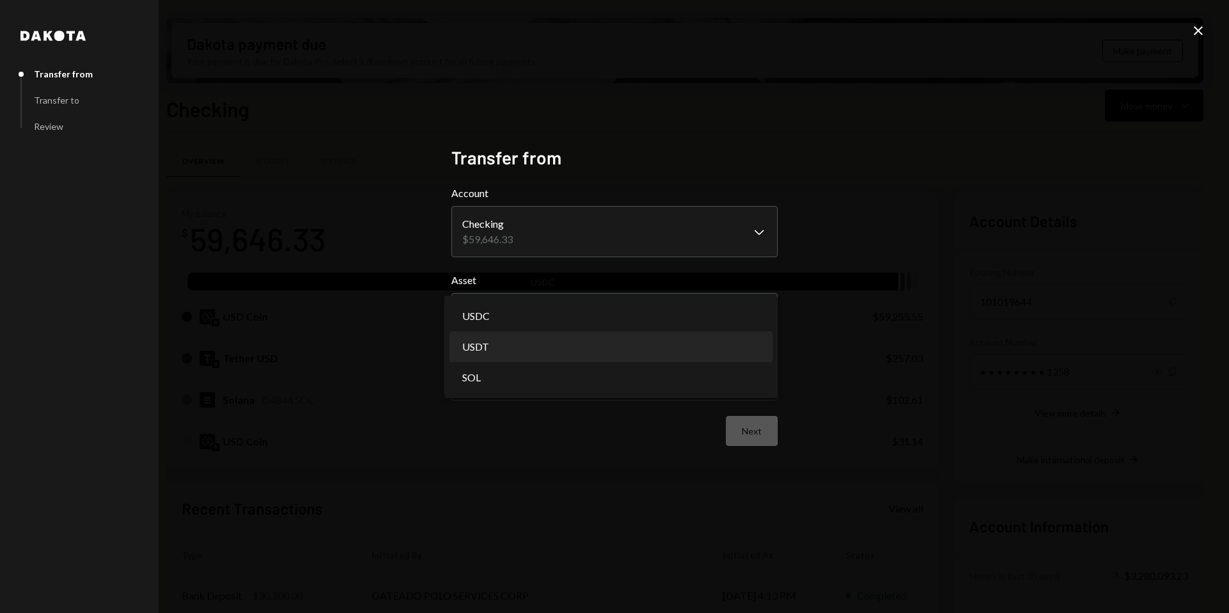
select select "****"
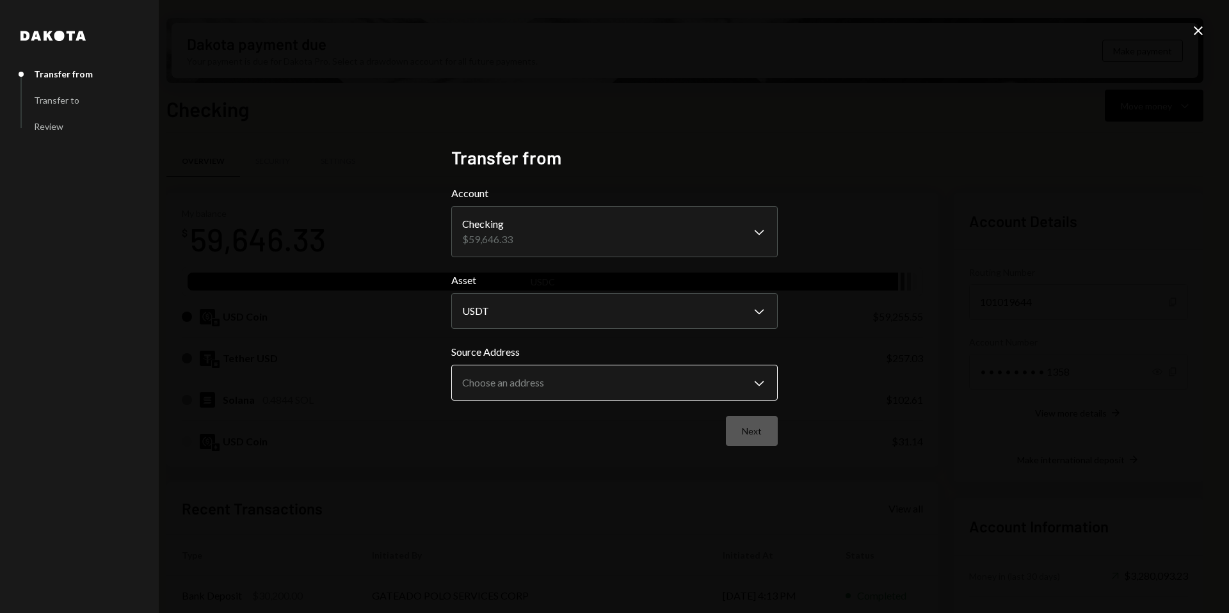
click at [614, 381] on body "A Avantux Global S... Caret Down Home Home Inbox Inbox Activities Transactions …" at bounding box center [614, 306] width 1229 height 613
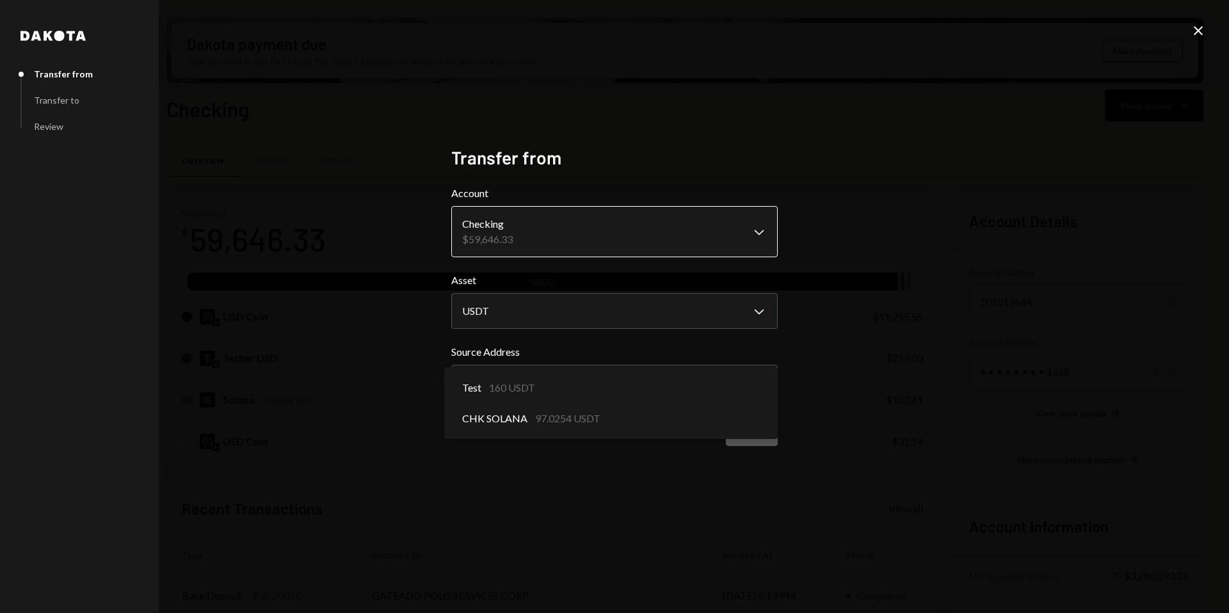
click at [578, 245] on body "A Avantux Global S... Caret Down Home Home Inbox Inbox Activities Transactions …" at bounding box center [614, 306] width 1229 height 613
click at [518, 382] on body "A Avantux Global S... Caret Down Home Home Inbox Inbox Activities Transactions …" at bounding box center [614, 306] width 1229 height 613
click at [532, 406] on form "**********" at bounding box center [614, 316] width 327 height 261
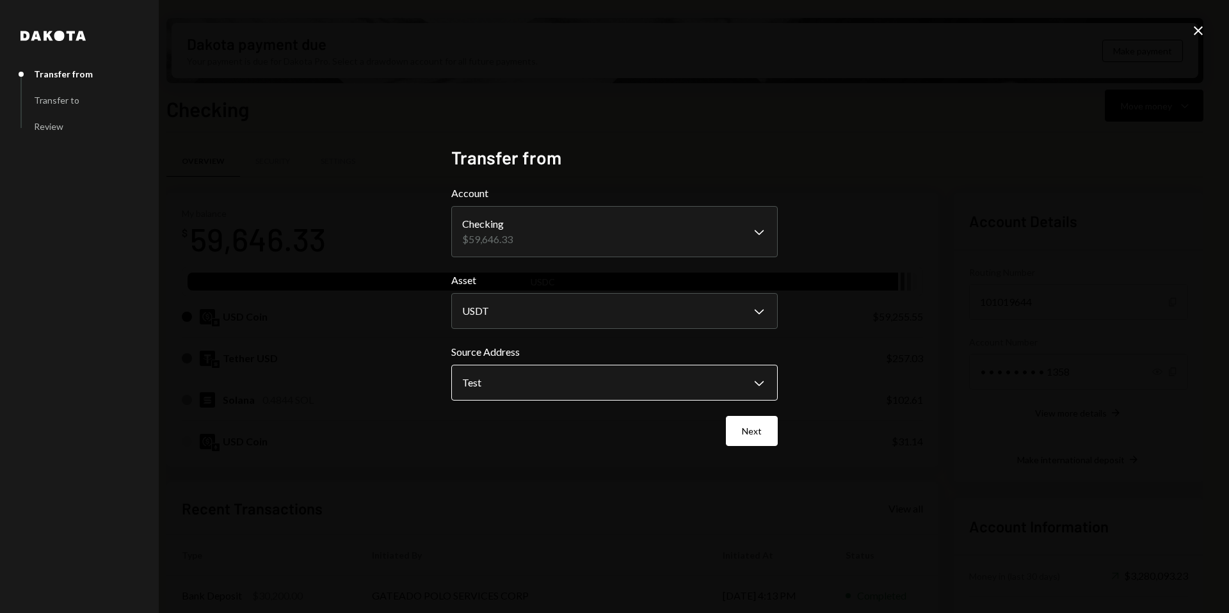
click at [530, 384] on body "A Avantux Global S... Caret Down Home Home Inbox Inbox Activities Transactions …" at bounding box center [614, 306] width 1229 height 613
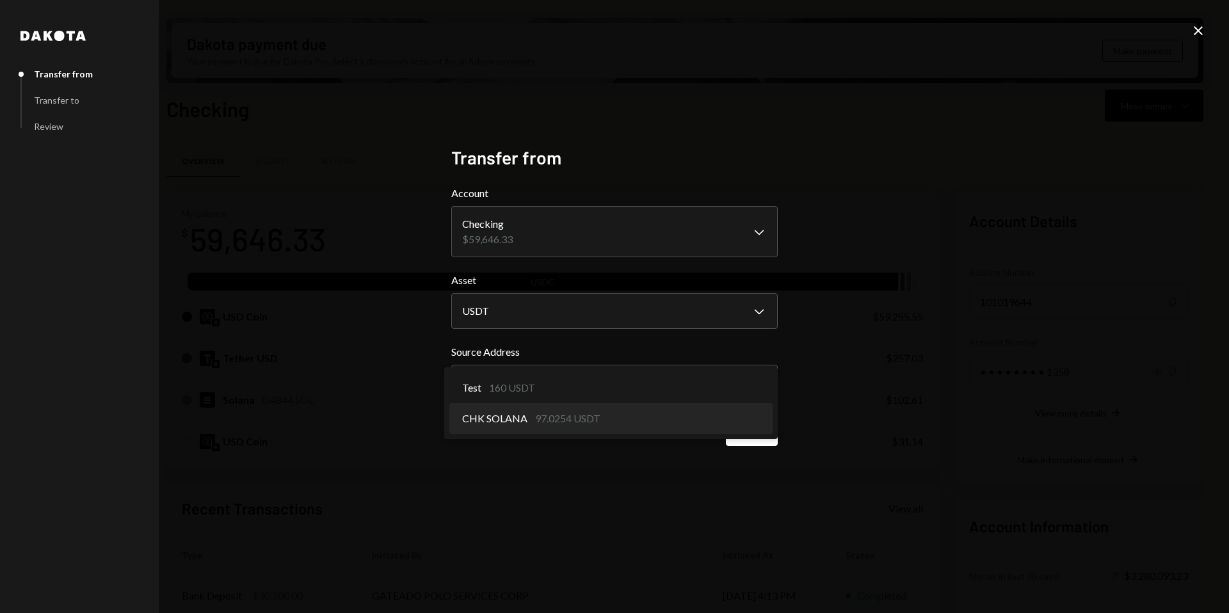
select select "**********"
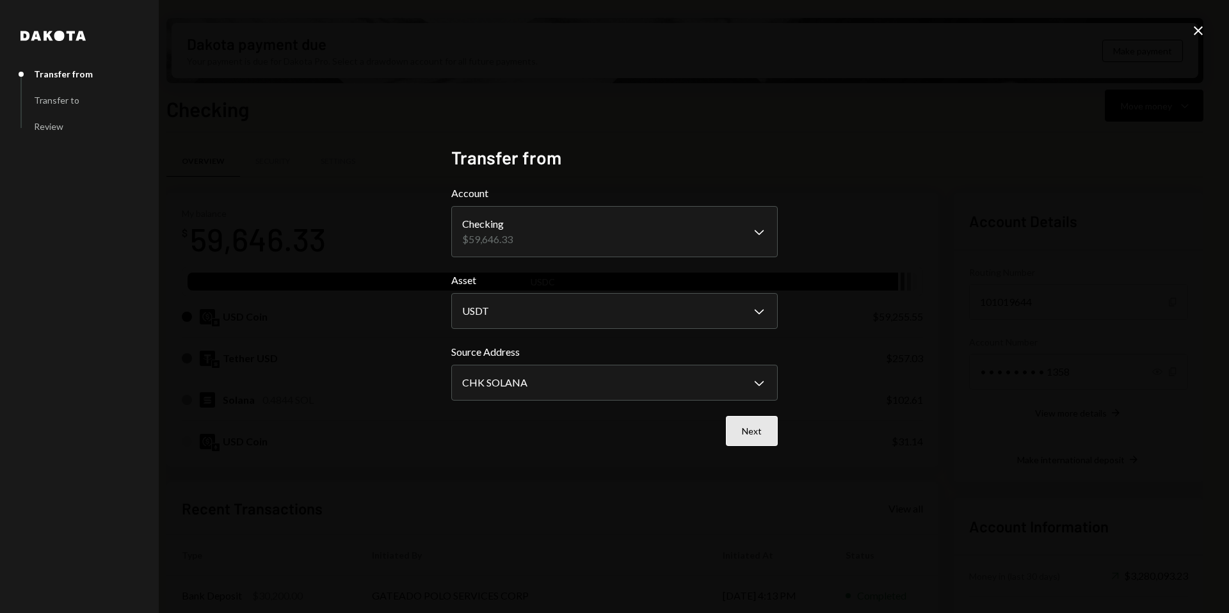
click at [754, 430] on button "Next" at bounding box center [752, 431] width 52 height 30
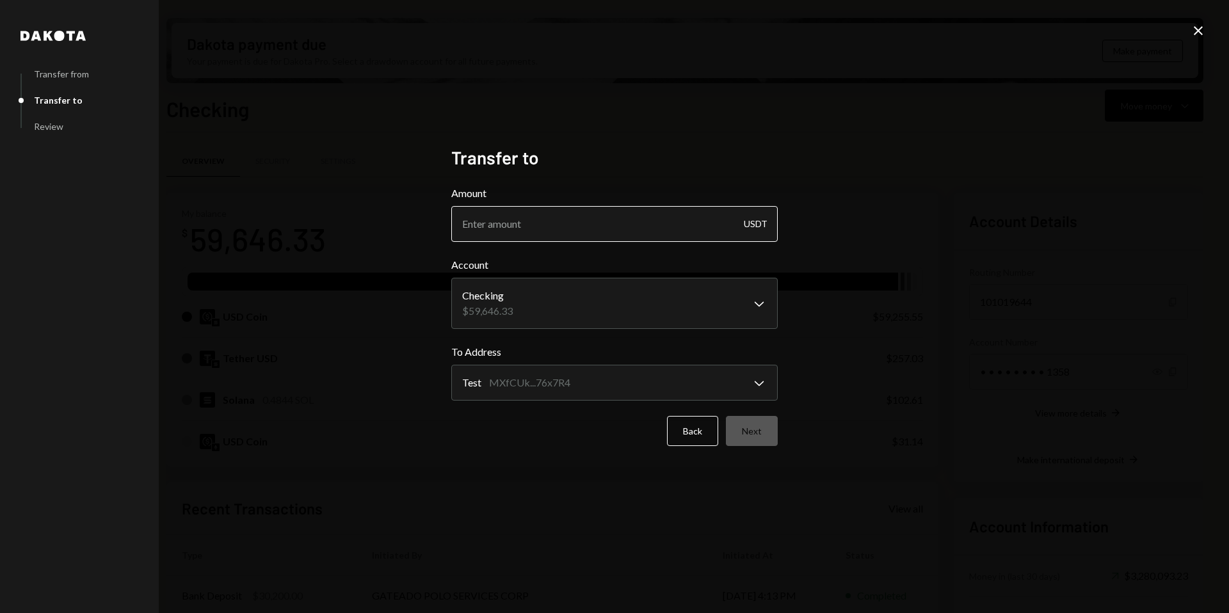
click at [583, 225] on input "Amount" at bounding box center [614, 224] width 327 height 36
type input "300"
click at [629, 303] on div "**********" at bounding box center [614, 293] width 327 height 72
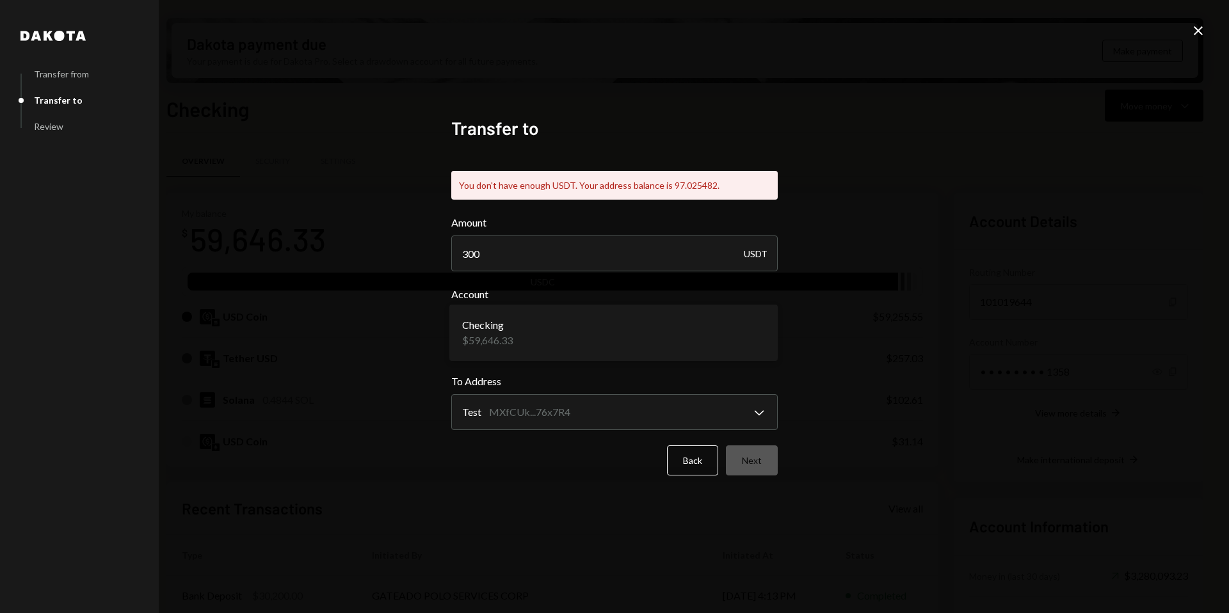
click at [674, 233] on div "Amount 300 USDT" at bounding box center [614, 243] width 327 height 56
click at [682, 460] on button "Back" at bounding box center [692, 461] width 51 height 30
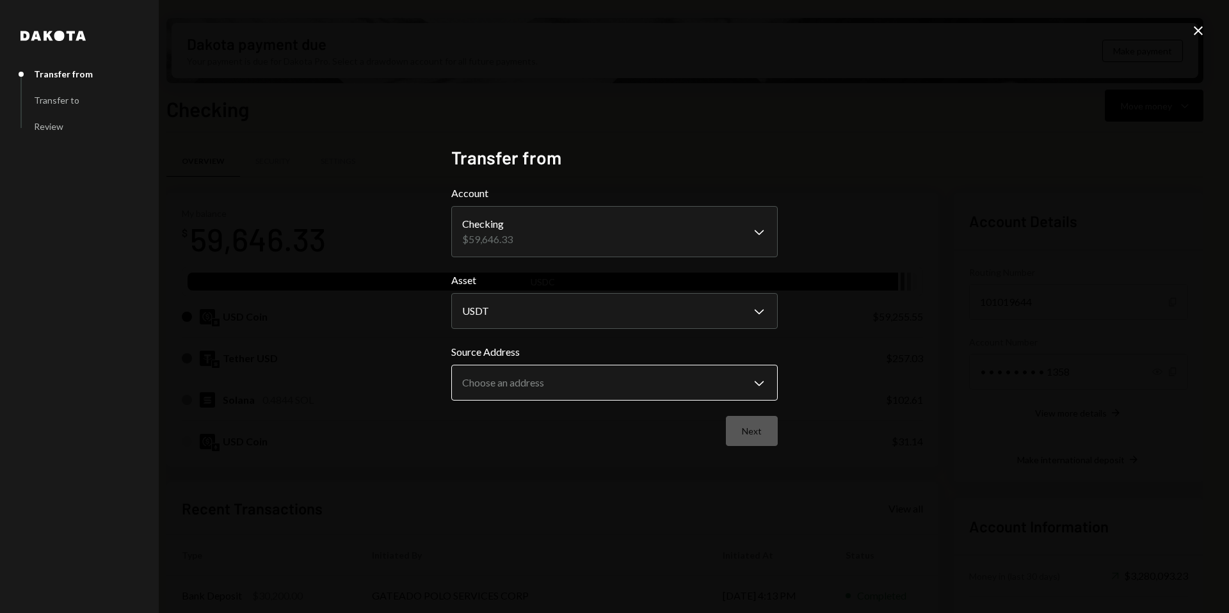
click at [664, 386] on body "A Avantux Global S... Caret Down Home Home Inbox Inbox Activities Transactions …" at bounding box center [614, 306] width 1229 height 613
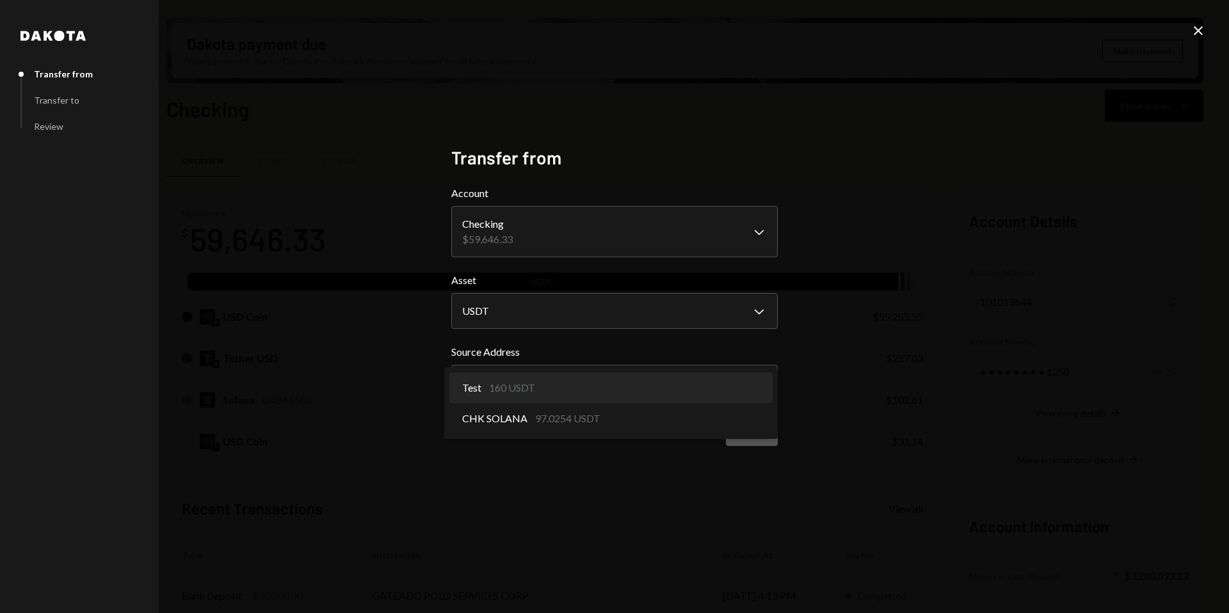
select select "**********"
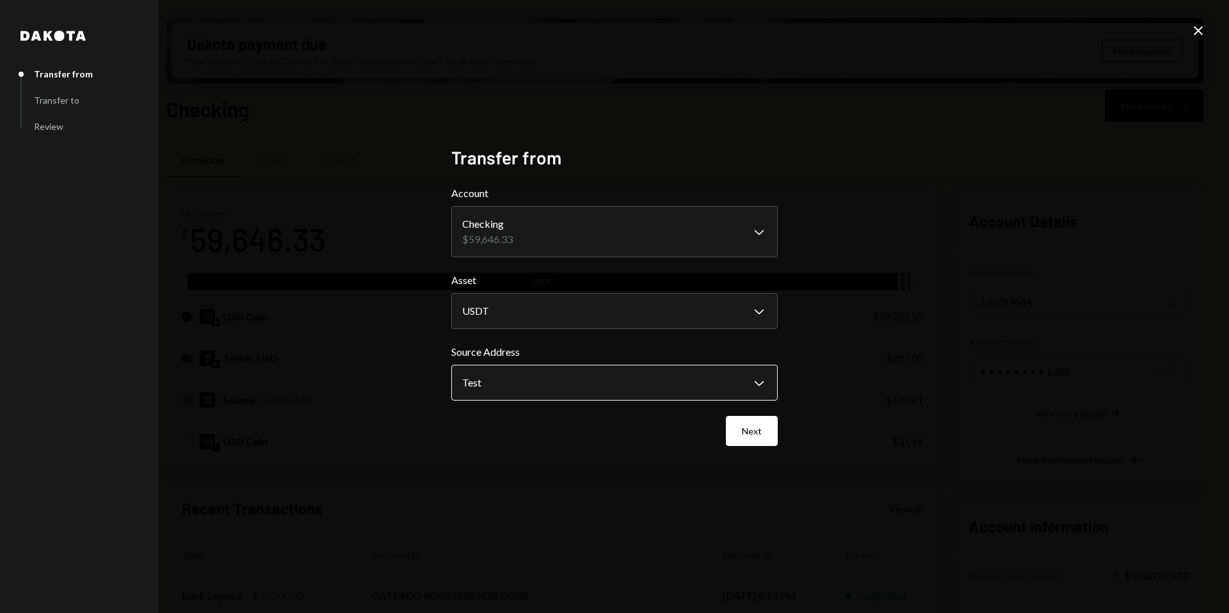
click at [656, 378] on body "A Avantux Global S... Caret Down Home Home Inbox Inbox Activities Transactions …" at bounding box center [614, 306] width 1229 height 613
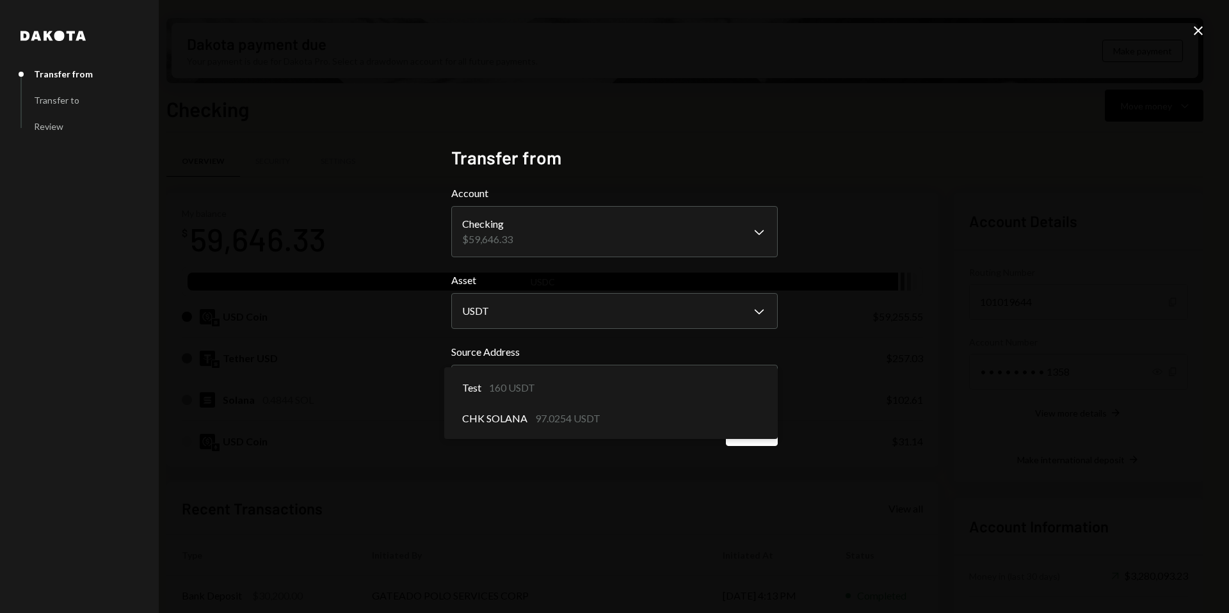
click at [654, 467] on div "**********" at bounding box center [614, 306] width 357 height 351
click at [723, 468] on div "**********" at bounding box center [614, 306] width 357 height 351
click at [1201, 28] on icon at bounding box center [1198, 30] width 9 height 9
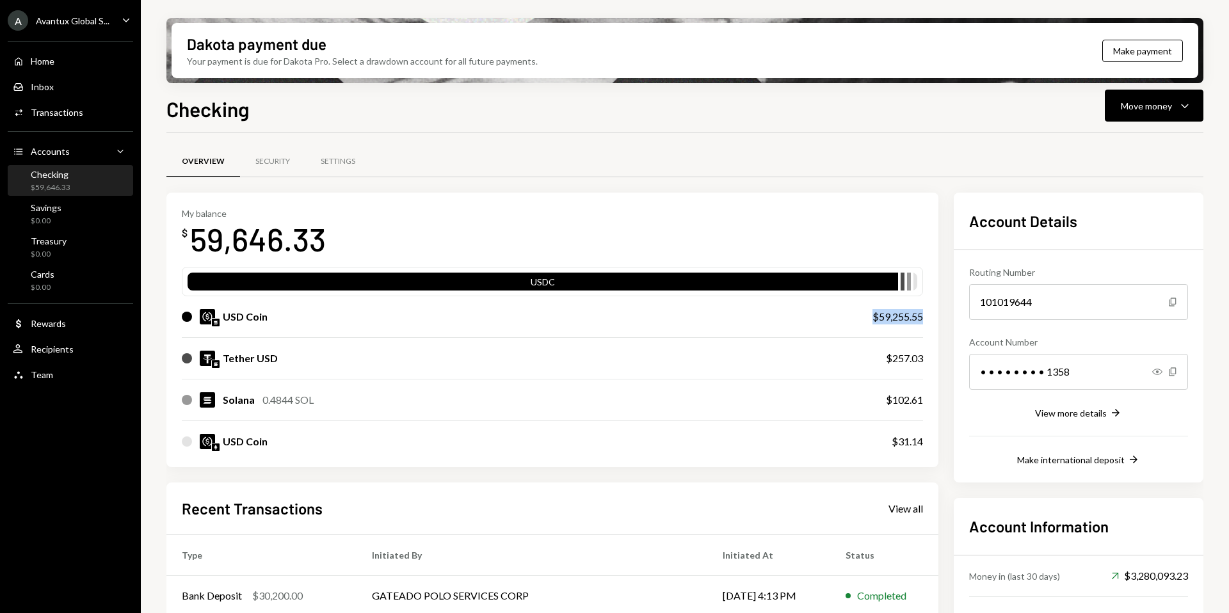
drag, startPoint x: 870, startPoint y: 319, endPoint x: 928, endPoint y: 316, distance: 57.7
click at [930, 321] on div "My balance $ 59,646.33 USDC USD Coin $59,255.55 Tether USD $257.03 Solana 0.484…" at bounding box center [552, 330] width 772 height 275
click at [902, 318] on div "$59,255.55" at bounding box center [898, 316] width 51 height 15
drag, startPoint x: 877, startPoint y: 315, endPoint x: 912, endPoint y: 315, distance: 35.9
click at [912, 315] on div "$59,255.55" at bounding box center [898, 316] width 51 height 15
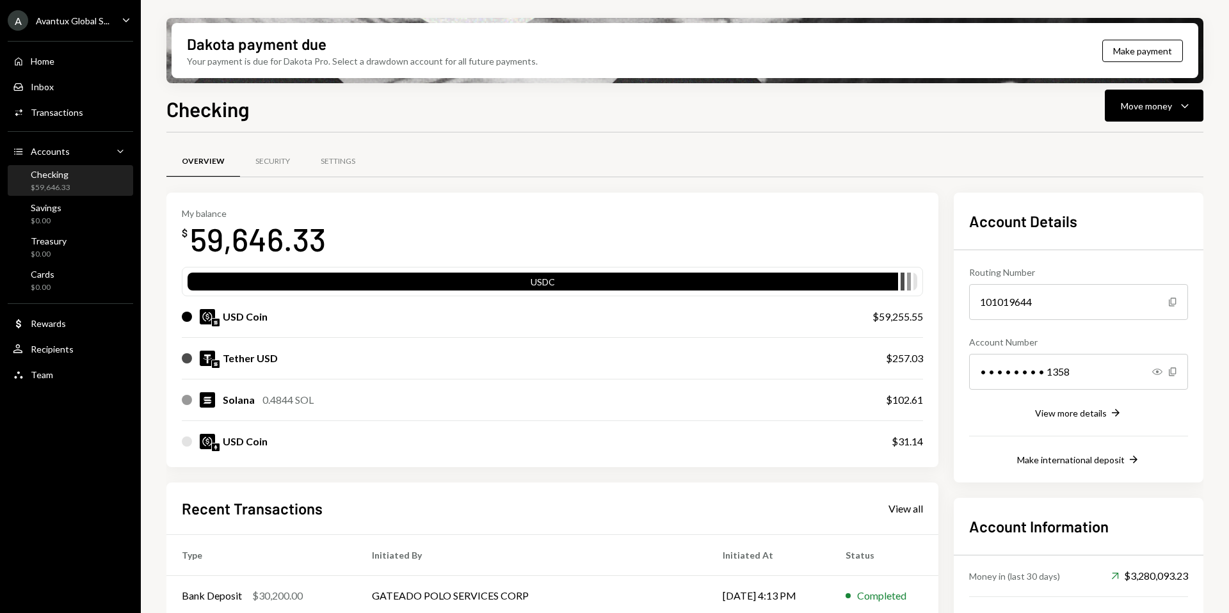
click at [907, 348] on div "Tether USD $257.03" at bounding box center [552, 358] width 741 height 41
drag, startPoint x: 890, startPoint y: 360, endPoint x: 914, endPoint y: 357, distance: 23.8
click at [916, 359] on div "$257.03" at bounding box center [904, 358] width 37 height 15
click at [909, 332] on div "USD Coin $59,255.55" at bounding box center [552, 316] width 741 height 41
click at [647, 228] on div "My balance $ 59,646.33" at bounding box center [552, 233] width 741 height 51
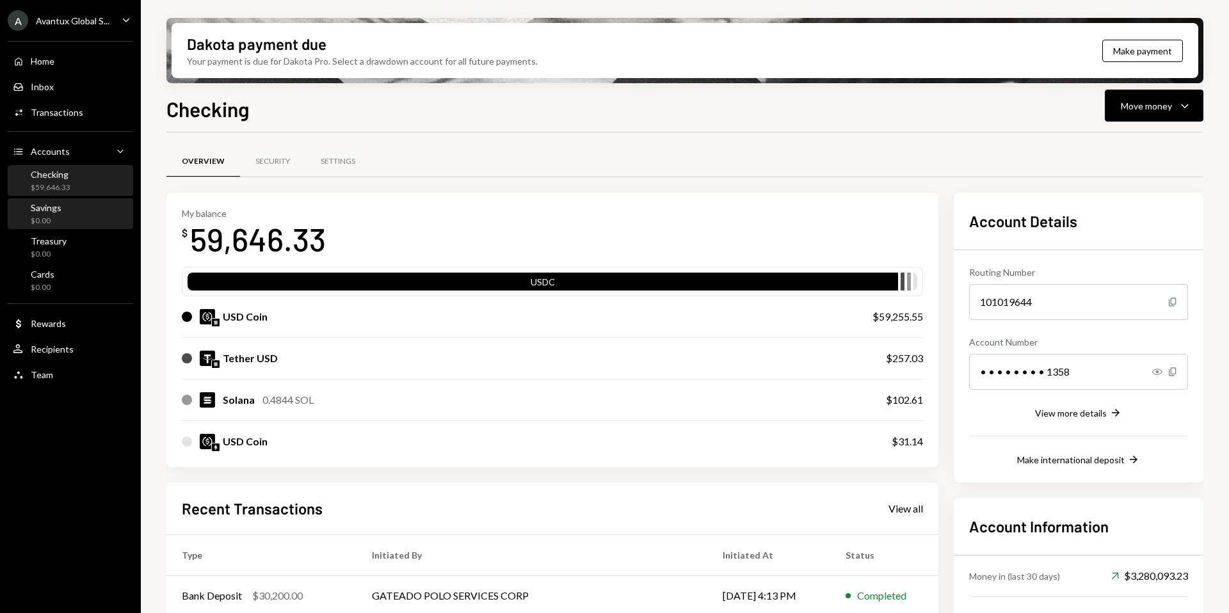
click at [58, 216] on div "$0.00" at bounding box center [46, 221] width 31 height 11
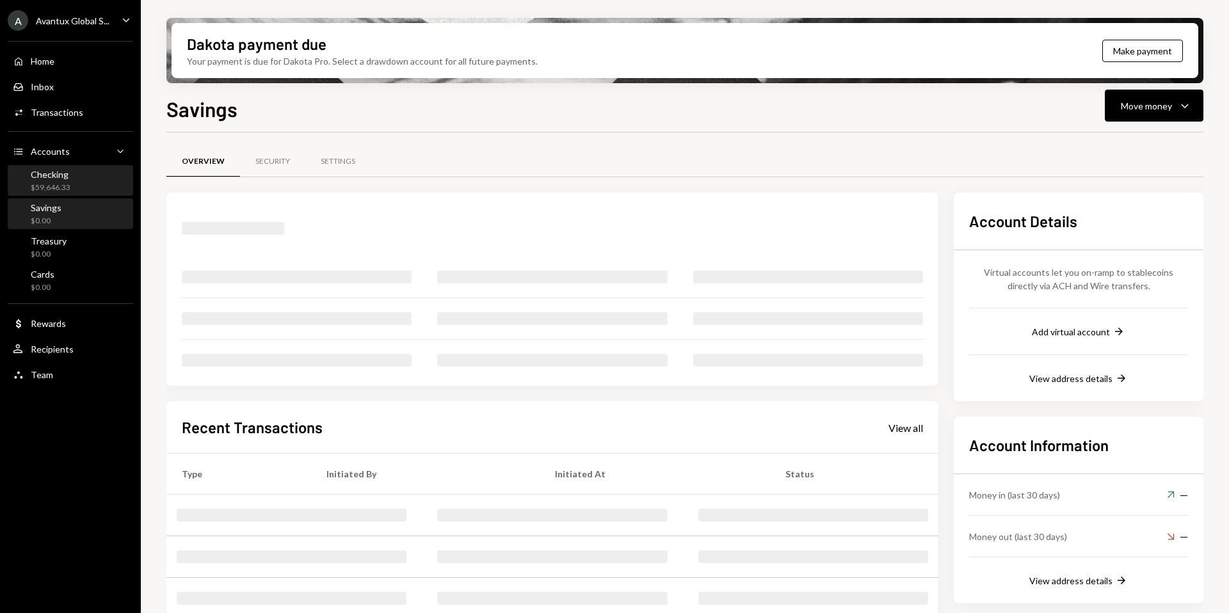
click at [56, 185] on div "$59,646.33" at bounding box center [51, 187] width 40 height 11
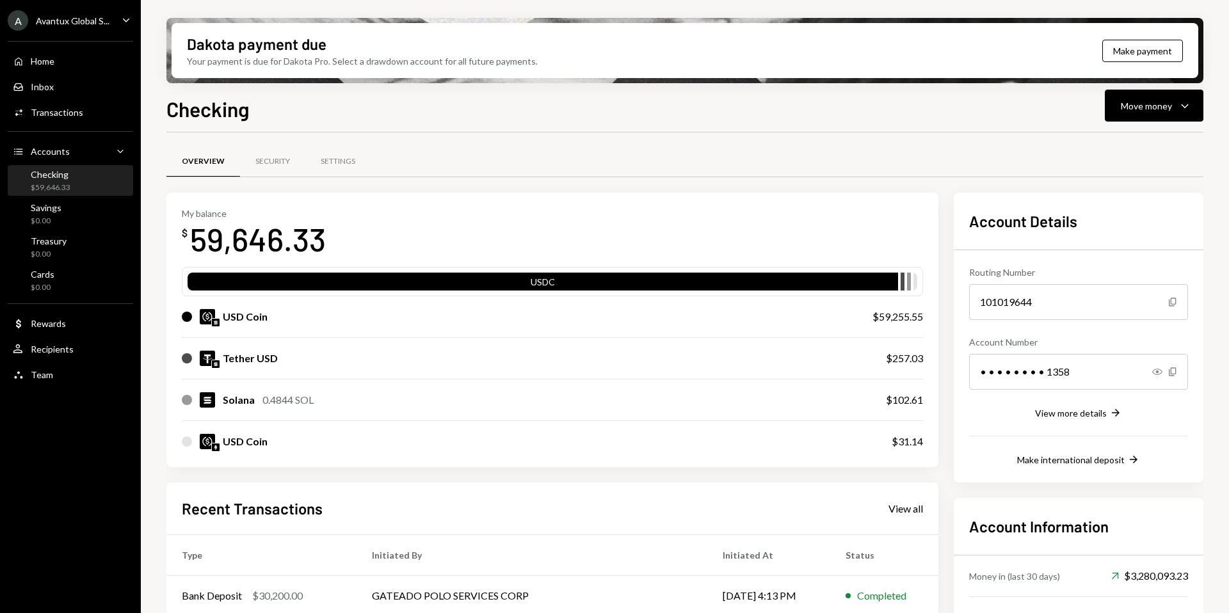
click at [266, 320] on div "USD Coin" at bounding box center [245, 316] width 45 height 15
drag, startPoint x: 225, startPoint y: 318, endPoint x: 275, endPoint y: 316, distance: 50.0
click at [276, 318] on div "USD Coin" at bounding box center [514, 316] width 665 height 15
click at [275, 316] on div "USD Coin" at bounding box center [514, 316] width 665 height 15
drag, startPoint x: 915, startPoint y: 321, endPoint x: 870, endPoint y: 320, distance: 45.5
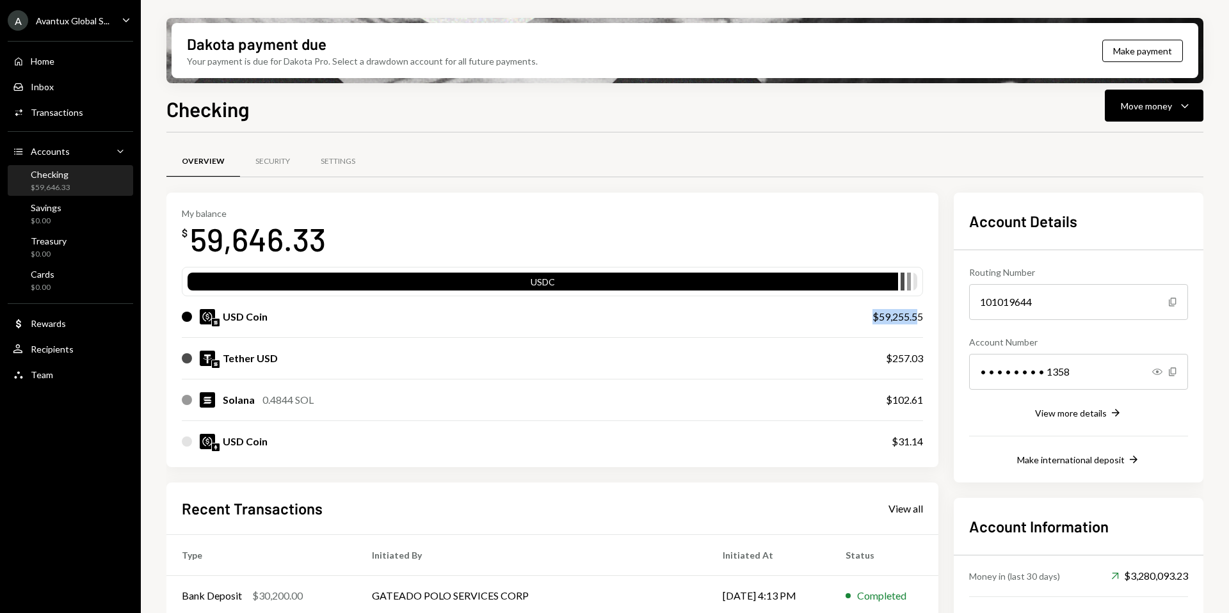
click at [870, 320] on div "USD Coin $59,255.55" at bounding box center [552, 316] width 741 height 41
click at [869, 319] on div "USD Coin $59,255.55" at bounding box center [552, 316] width 741 height 41
drag, startPoint x: 870, startPoint y: 318, endPoint x: 941, endPoint y: 318, distance: 71.7
click at [941, 318] on div "My balance $ 59,646.33 USDC USD Coin $59,255.55 Tether USD $257.03 Solana 0.484…" at bounding box center [684, 487] width 1037 height 588
click at [932, 316] on div "My balance $ 59,646.33 USDC USD Coin $59,255.55 Tether USD $257.03 Solana 0.484…" at bounding box center [552, 330] width 772 height 275
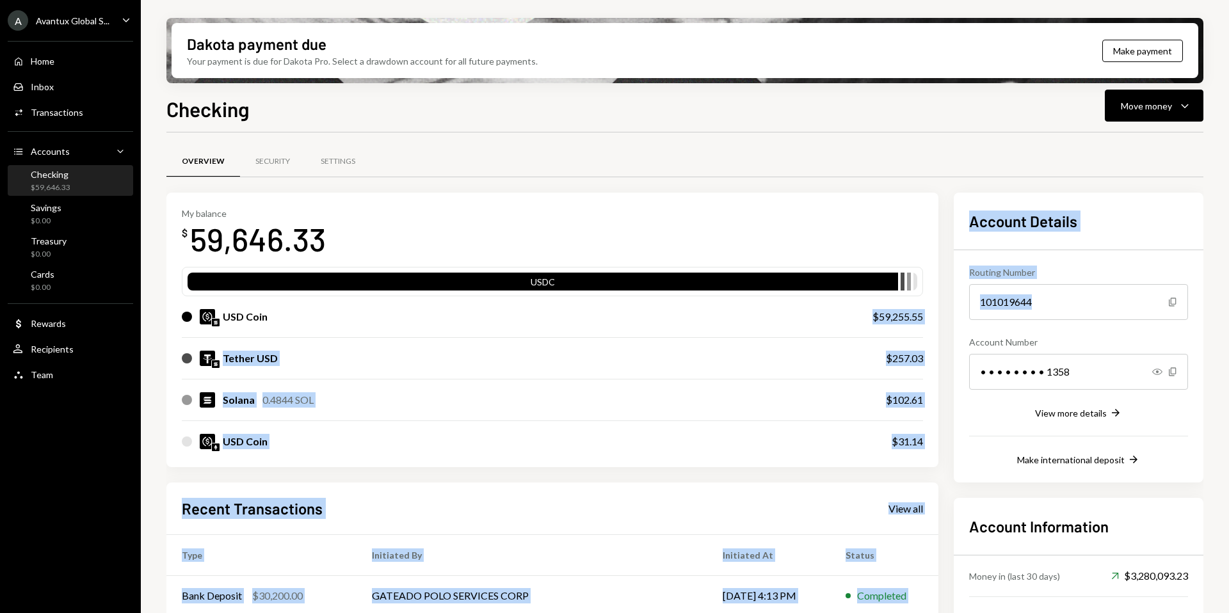
drag, startPoint x: 870, startPoint y: 320, endPoint x: 955, endPoint y: 327, distance: 84.8
click at [955, 327] on div "My balance $ 59,646.33 USDC USD Coin $59,255.55 Tether USD $257.03 Solana 0.484…" at bounding box center [684, 487] width 1037 height 588
click at [929, 326] on div "My balance $ 59,646.33 USDC USD Coin $59,255.55 Tether USD $257.03 Solana 0.484…" at bounding box center [552, 330] width 772 height 275
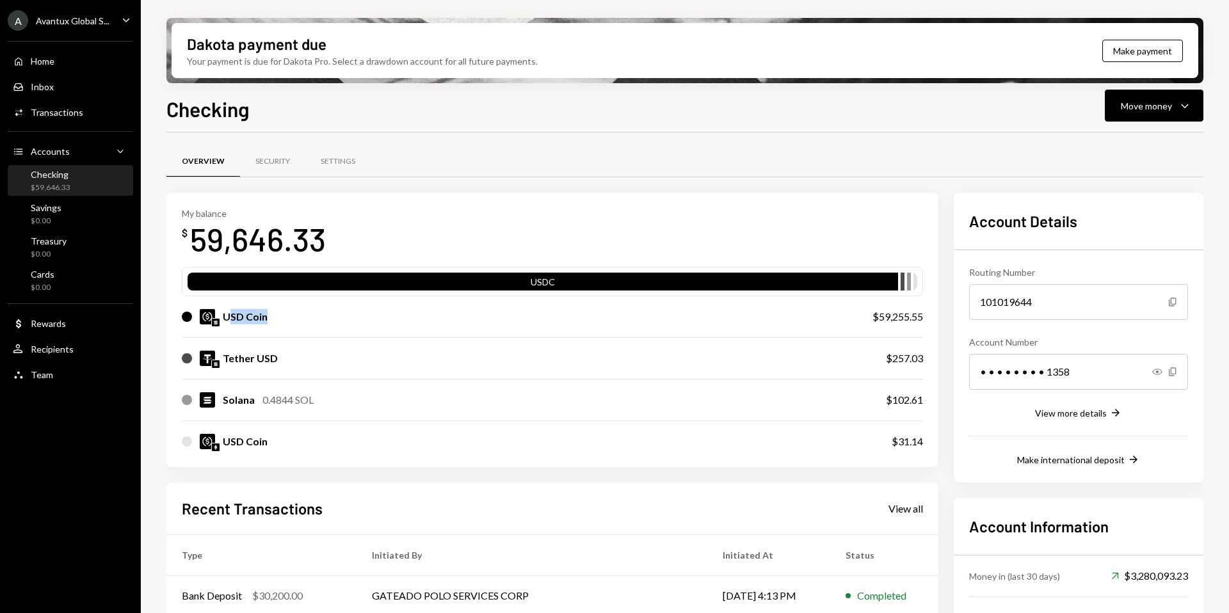
drag, startPoint x: 229, startPoint y: 318, endPoint x: 331, endPoint y: 318, distance: 102.4
click at [331, 318] on div "USD Coin" at bounding box center [514, 316] width 665 height 15
click at [877, 332] on div "USD Coin $59,255.55" at bounding box center [552, 316] width 741 height 41
drag, startPoint x: 885, startPoint y: 317, endPoint x: 868, endPoint y: 317, distance: 17.3
click at [868, 317] on div "USD Coin $59,255.55" at bounding box center [552, 316] width 741 height 41
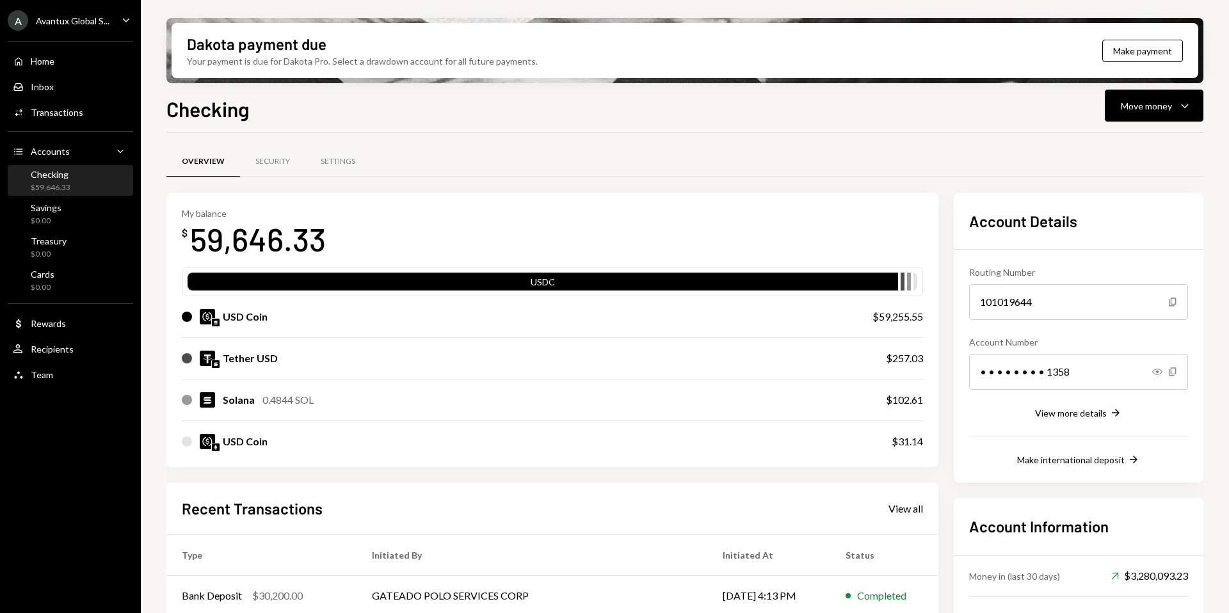
click at [919, 322] on div "$59,255.55" at bounding box center [898, 316] width 51 height 15
click at [287, 59] on div "Your payment is due for Dakota Pro. Select a drawdown account for all future pa…" at bounding box center [362, 60] width 351 height 13
drag, startPoint x: 268, startPoint y: 62, endPoint x: 325, endPoint y: 62, distance: 57.0
click at [325, 62] on div "Your payment is due for Dakota Pro. Select a drawdown account for all future pa…" at bounding box center [362, 60] width 351 height 13
click at [344, 63] on div "Your payment is due for Dakota Pro. Select a drawdown account for all future pa…" at bounding box center [362, 60] width 351 height 13
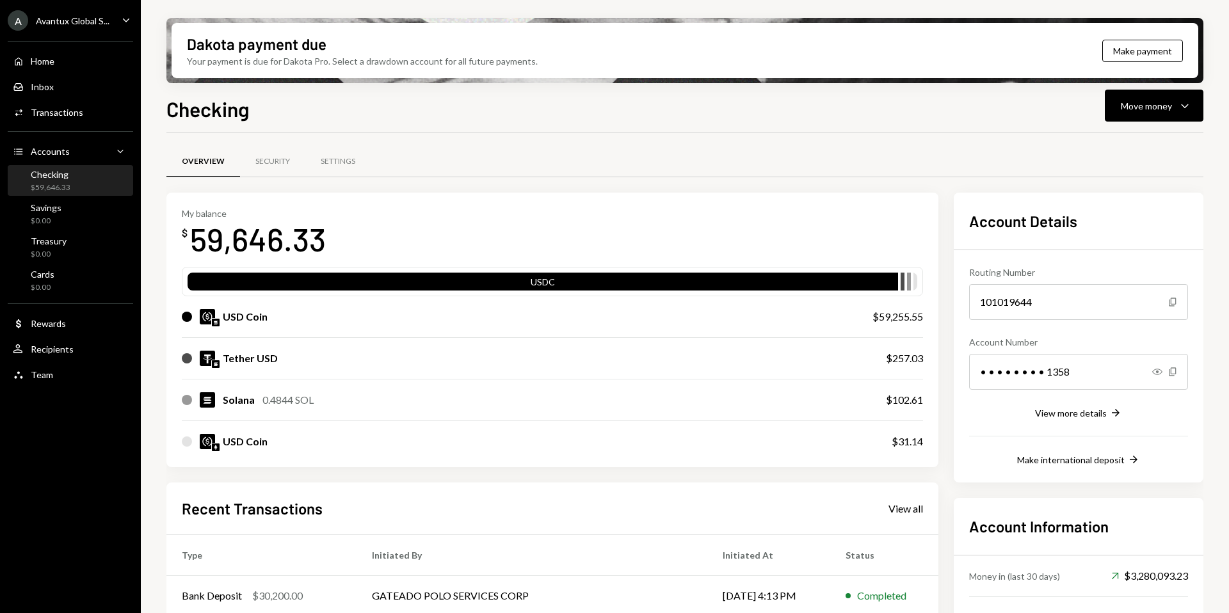
click at [76, 181] on div "Checking $59,646.33" at bounding box center [70, 181] width 115 height 24
click at [54, 26] on div "A Avantux Global S..." at bounding box center [59, 20] width 102 height 20
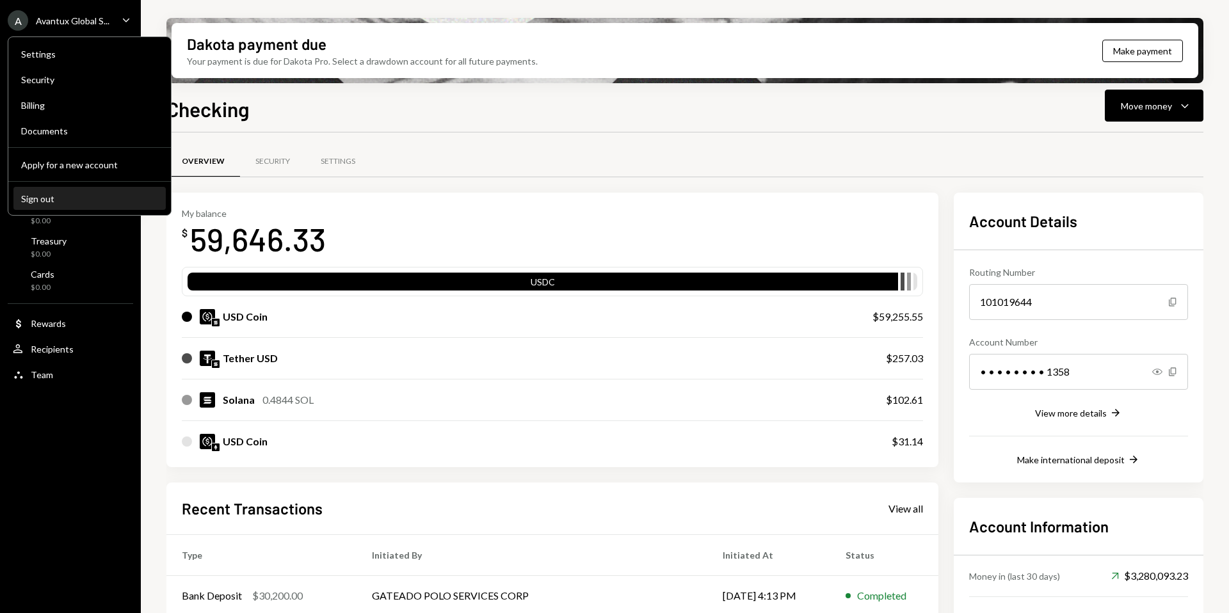
click at [76, 198] on div "Sign out" at bounding box center [89, 198] width 137 height 11
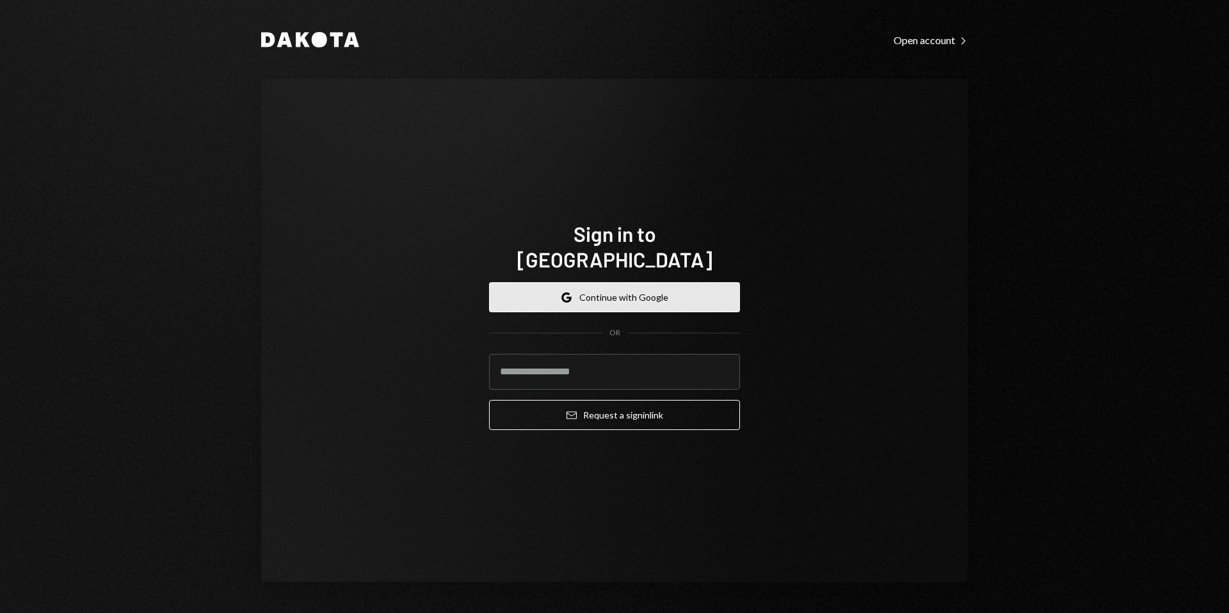
click at [581, 285] on button "Google Continue with Google" at bounding box center [614, 297] width 251 height 30
